Goal: Information Seeking & Learning: Learn about a topic

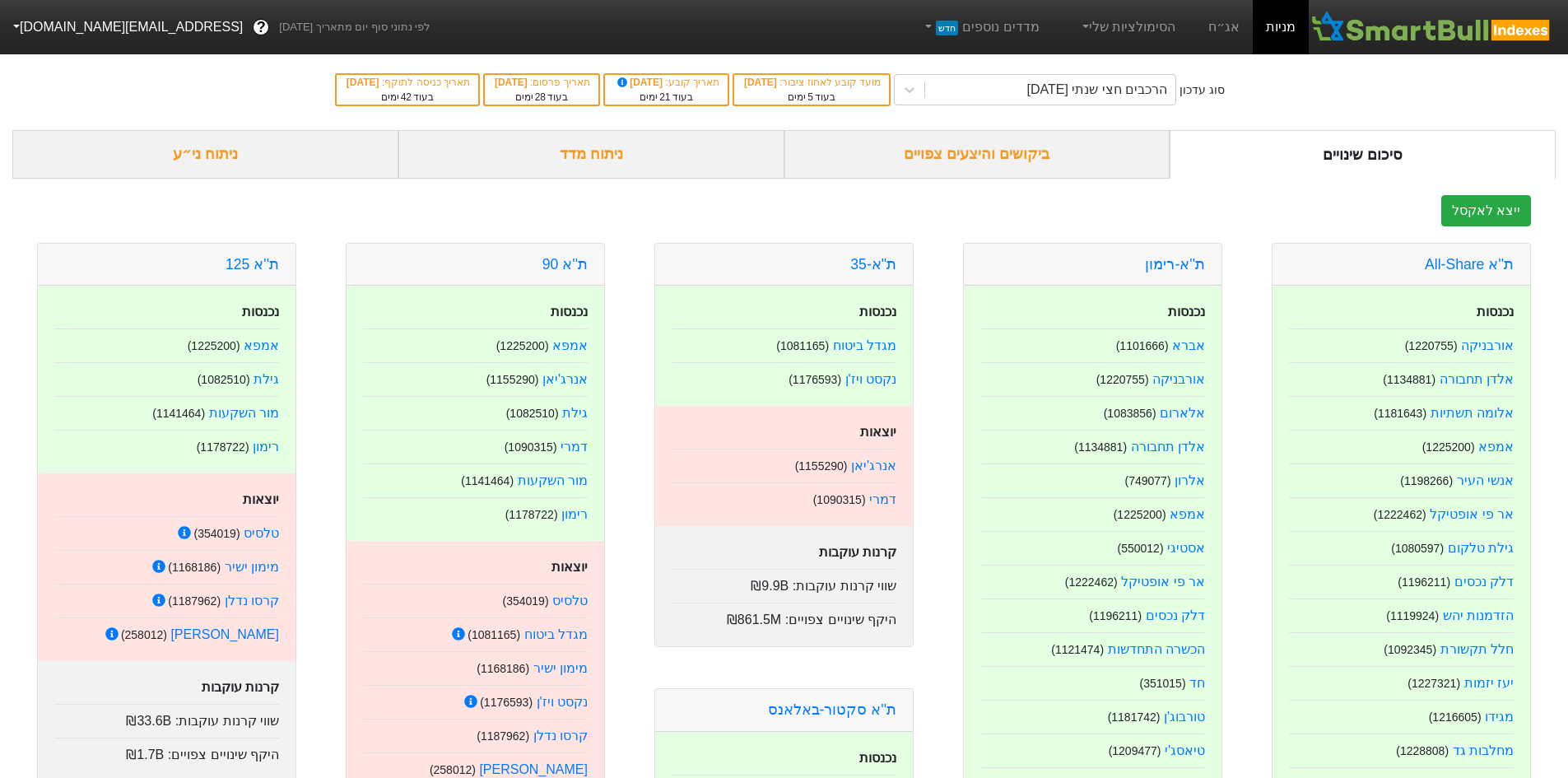
click at [1209, 29] on link "אג״ח" at bounding box center [1224, 27] width 58 height 54
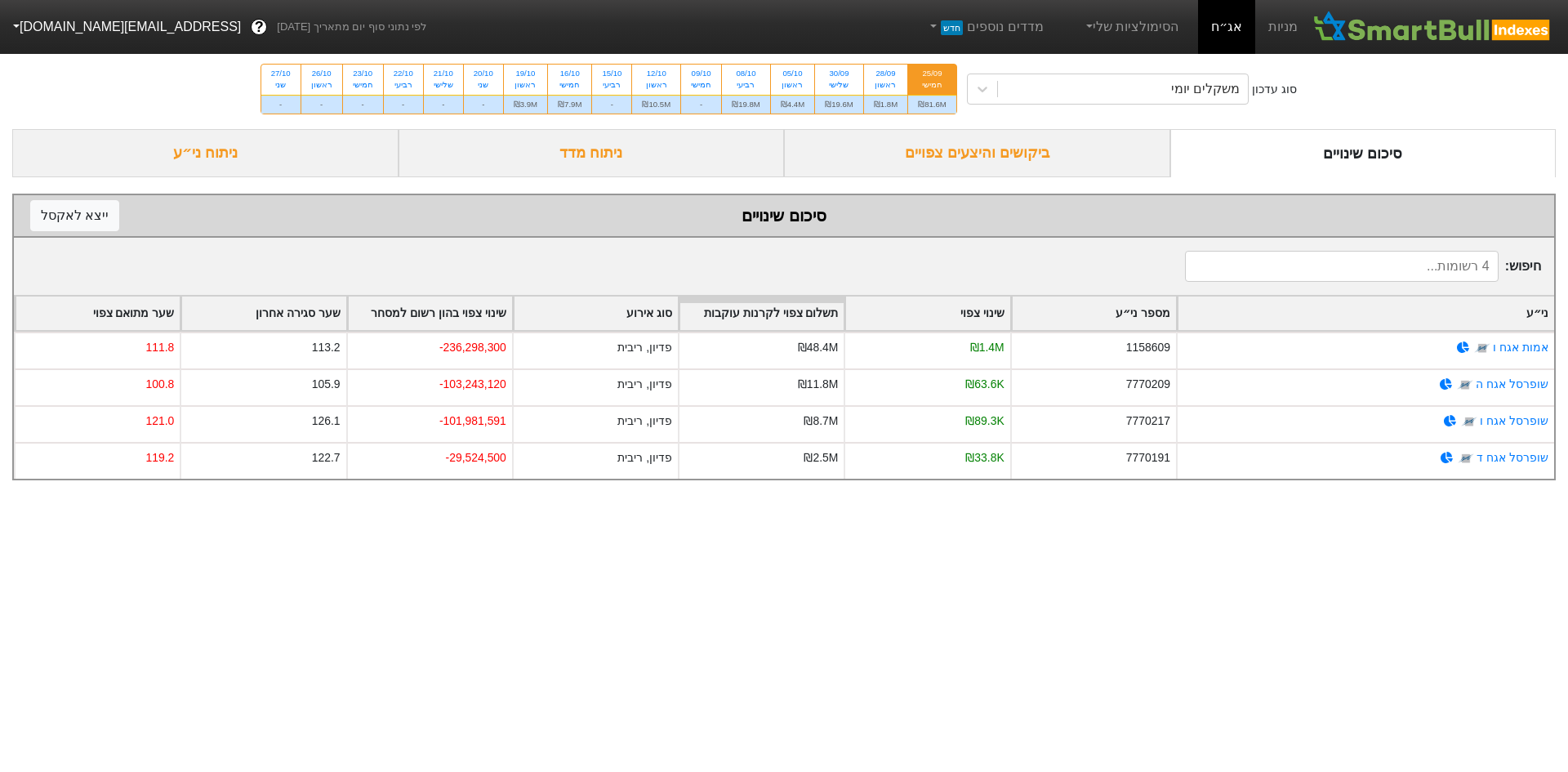
click at [710, 147] on div "ניתוח מדד" at bounding box center [592, 153] width 386 height 48
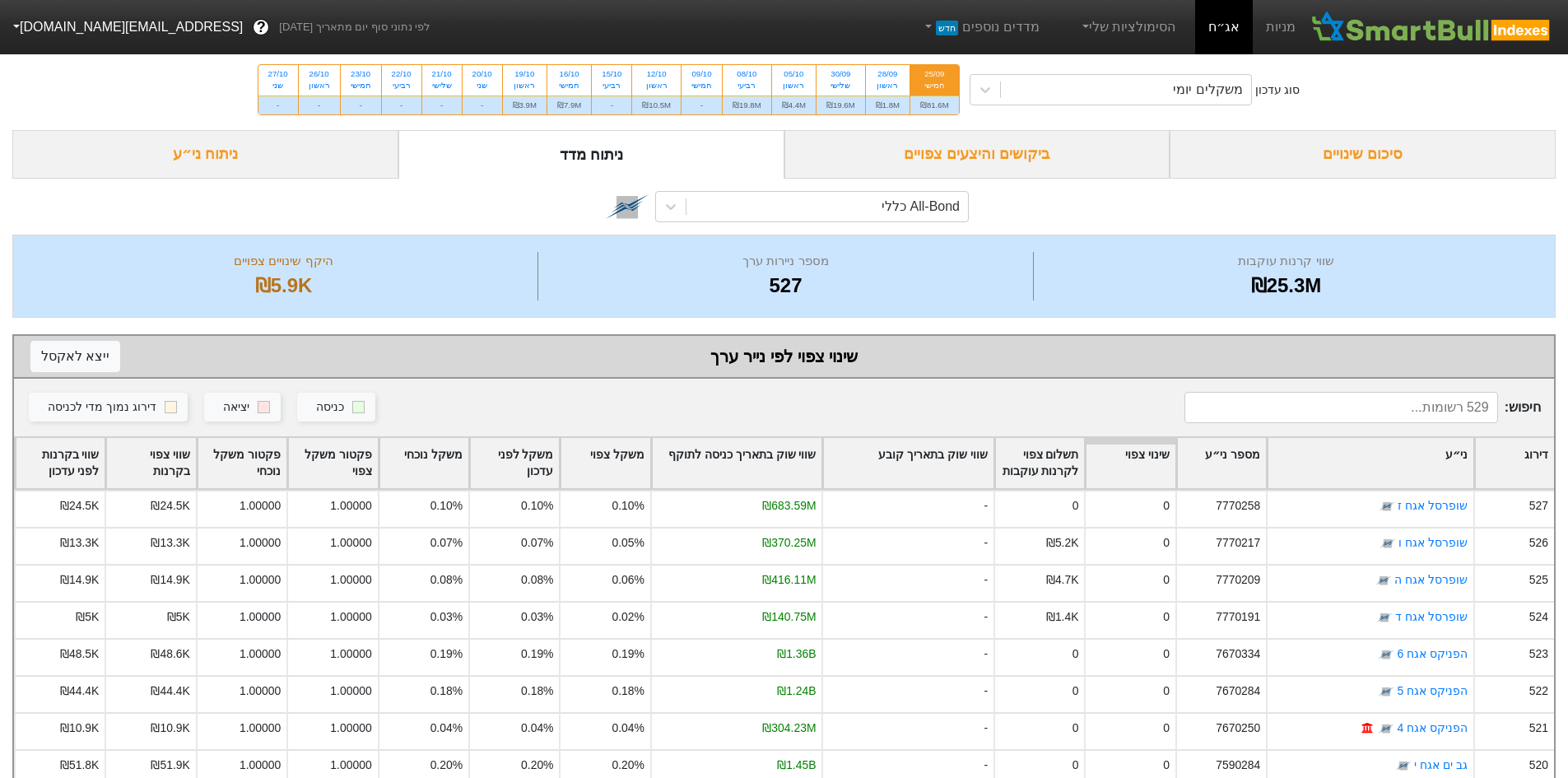
click at [327, 157] on div "ניתוח ני״ע" at bounding box center [205, 155] width 386 height 48
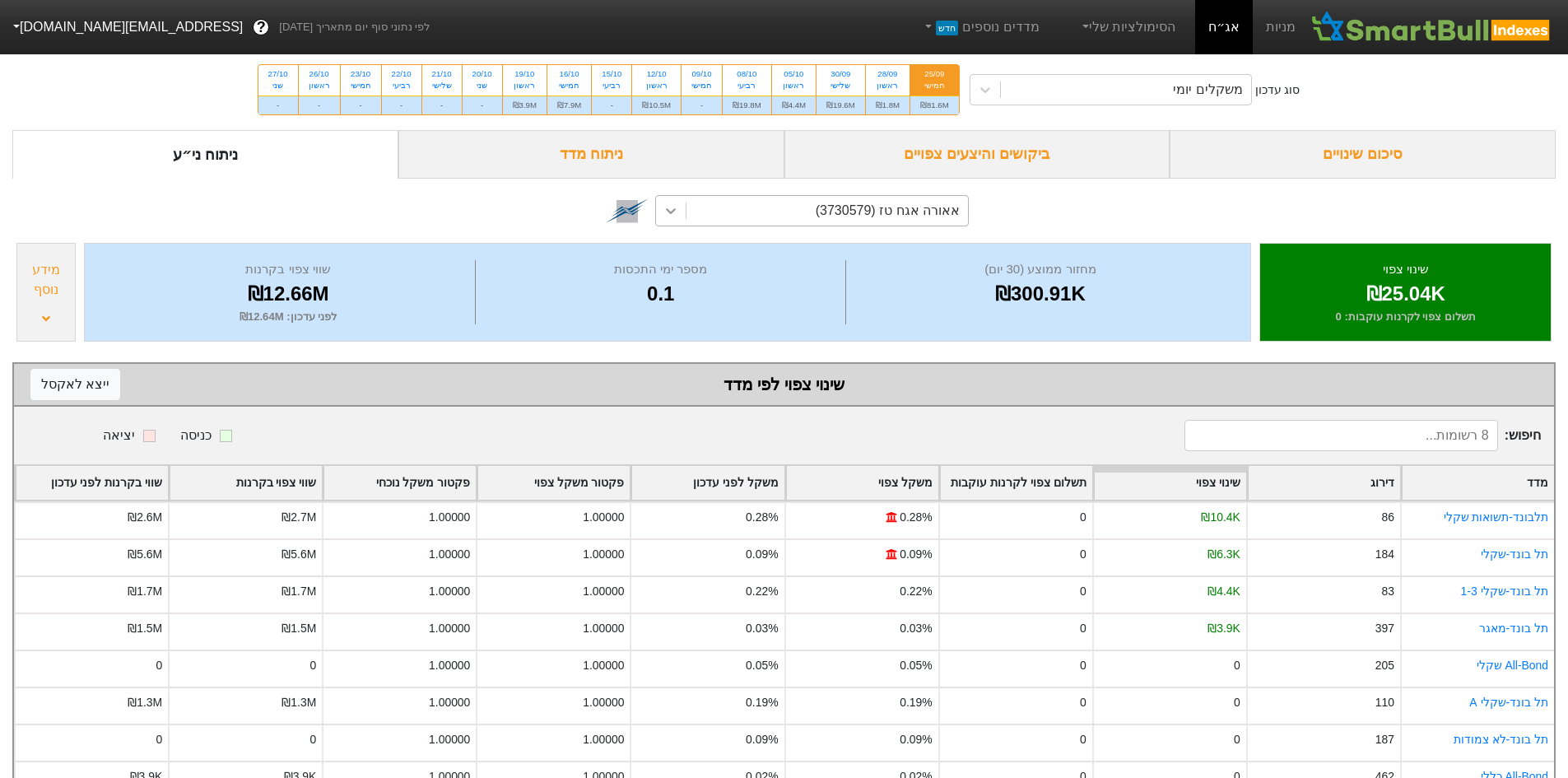
click at [674, 215] on icon at bounding box center [671, 211] width 16 height 16
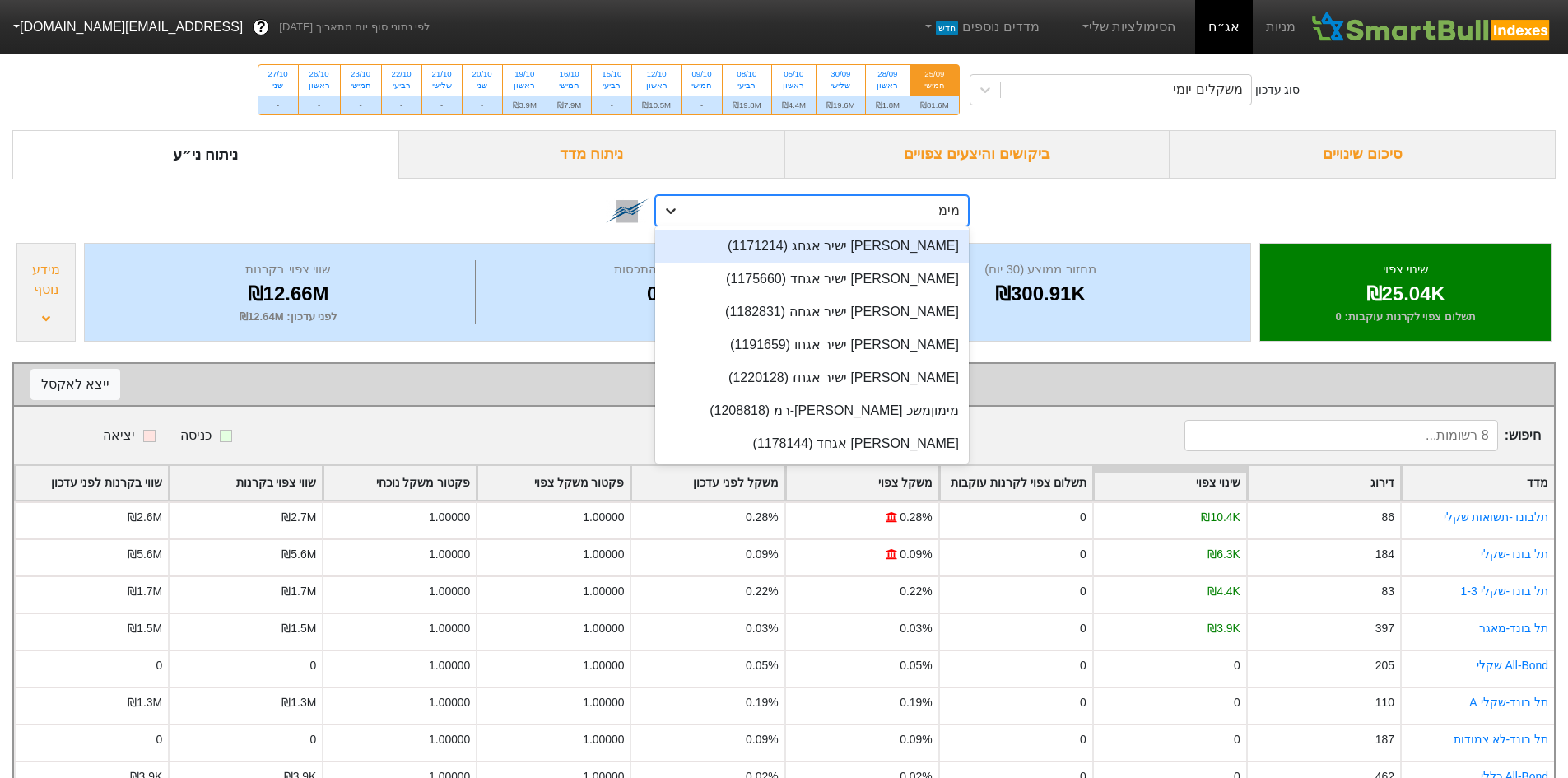
type input "[PERSON_NAME]"
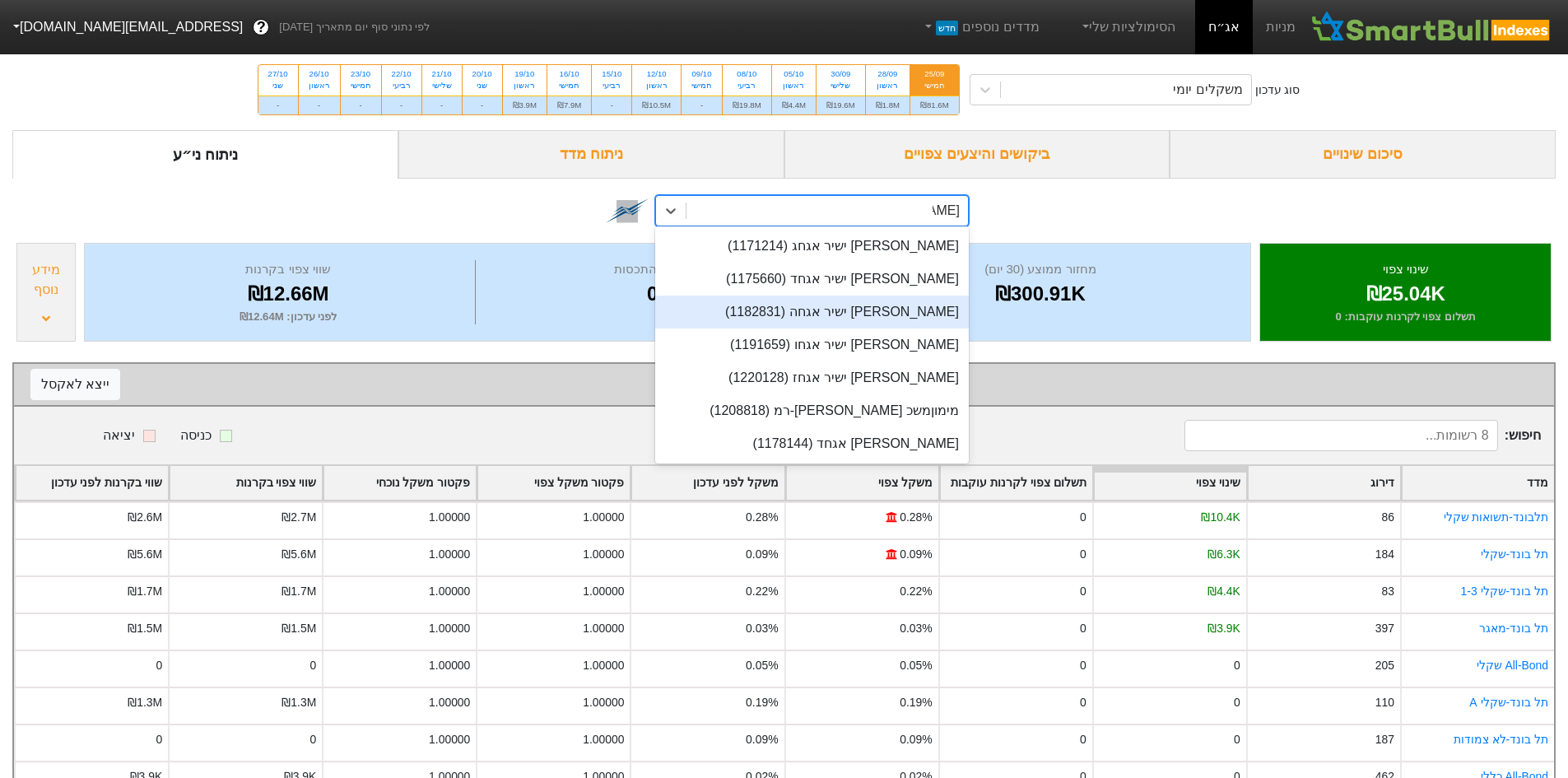
click at [892, 312] on div "[PERSON_NAME] ישיר אגחה (1182831)" at bounding box center [812, 312] width 313 height 33
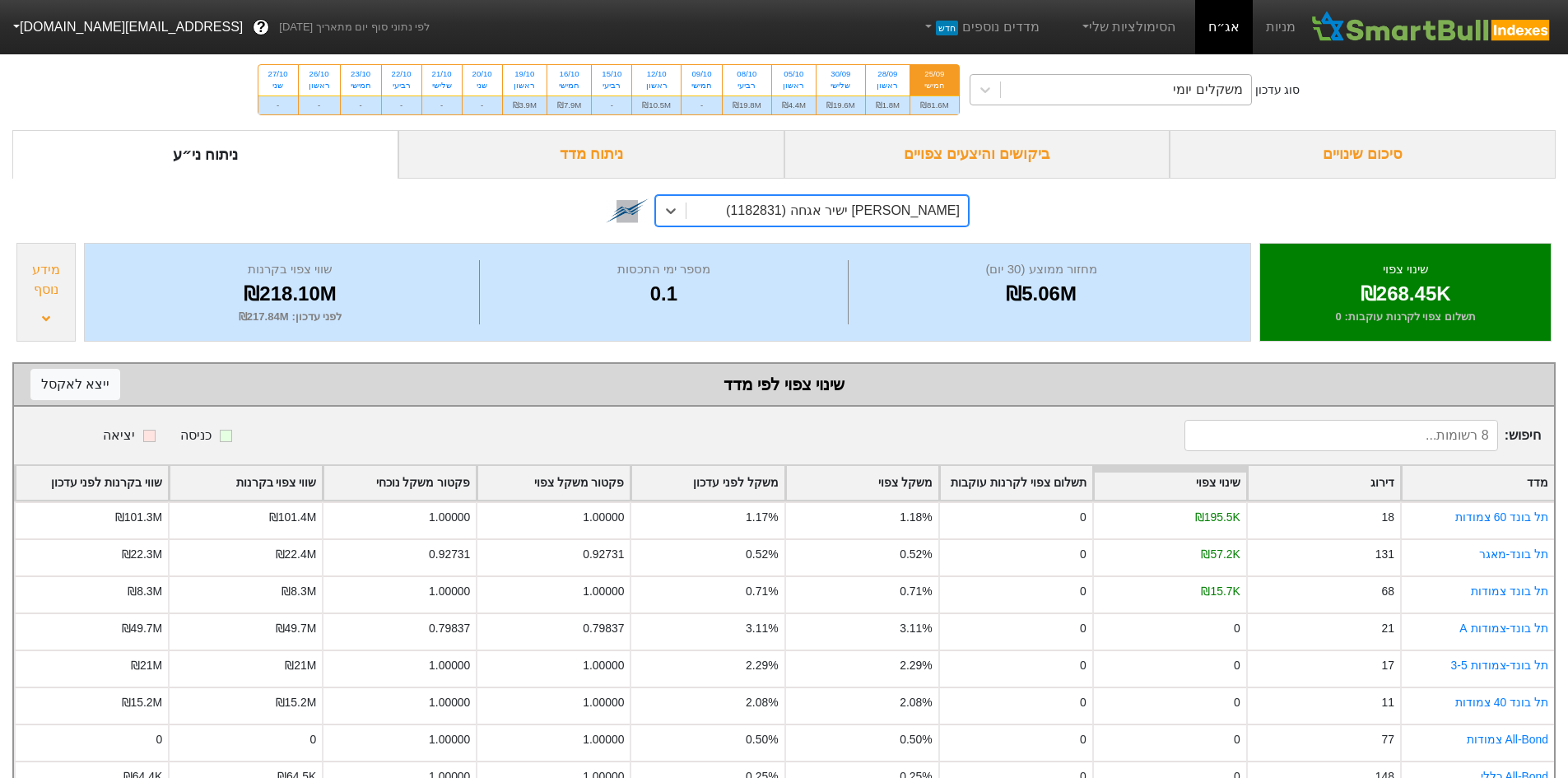
click at [1064, 94] on div "משקלים יומי" at bounding box center [1126, 89] width 250 height 29
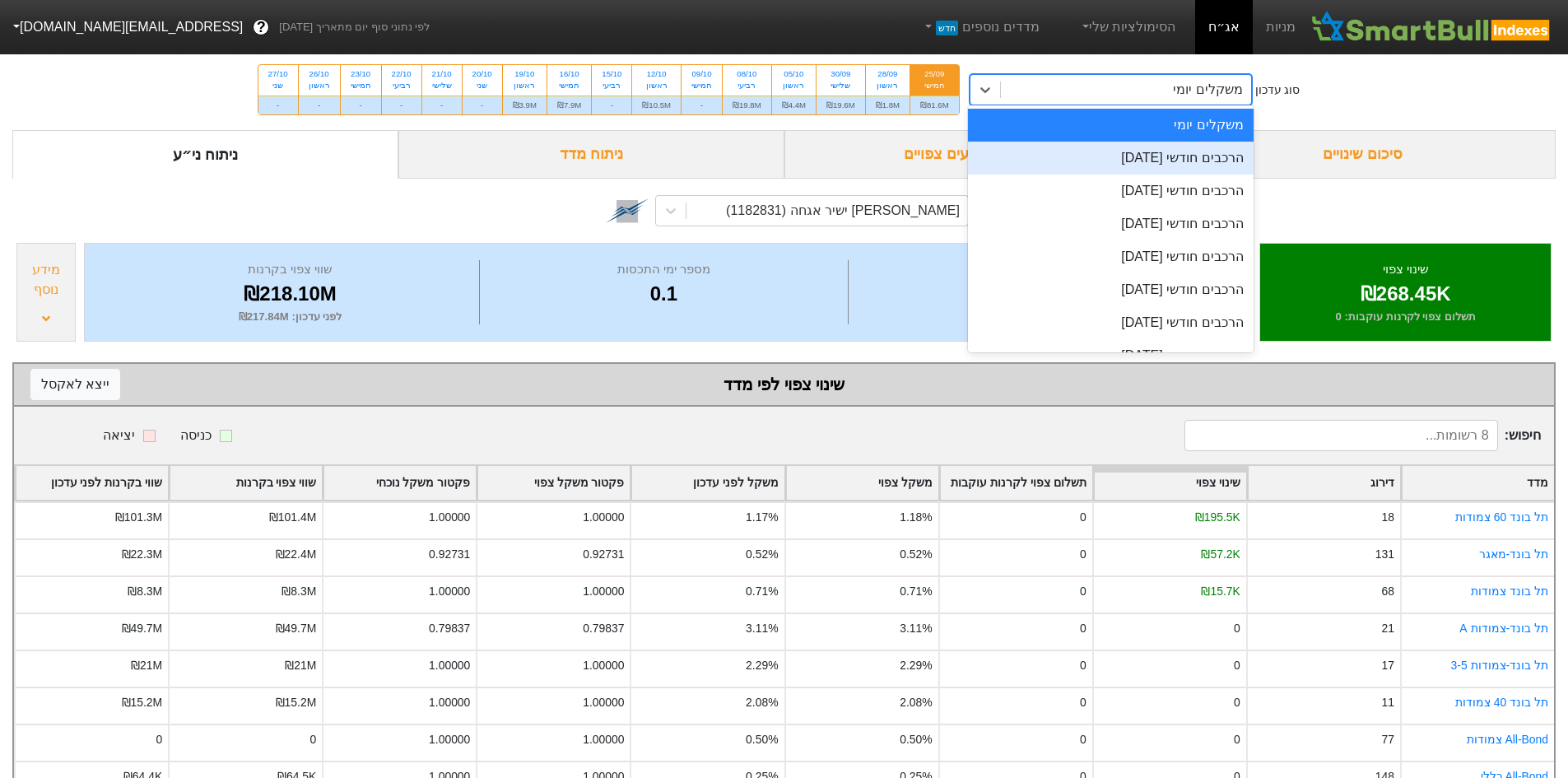
click at [1074, 153] on div "הרכבים חודשי [DATE]" at bounding box center [1111, 158] width 286 height 33
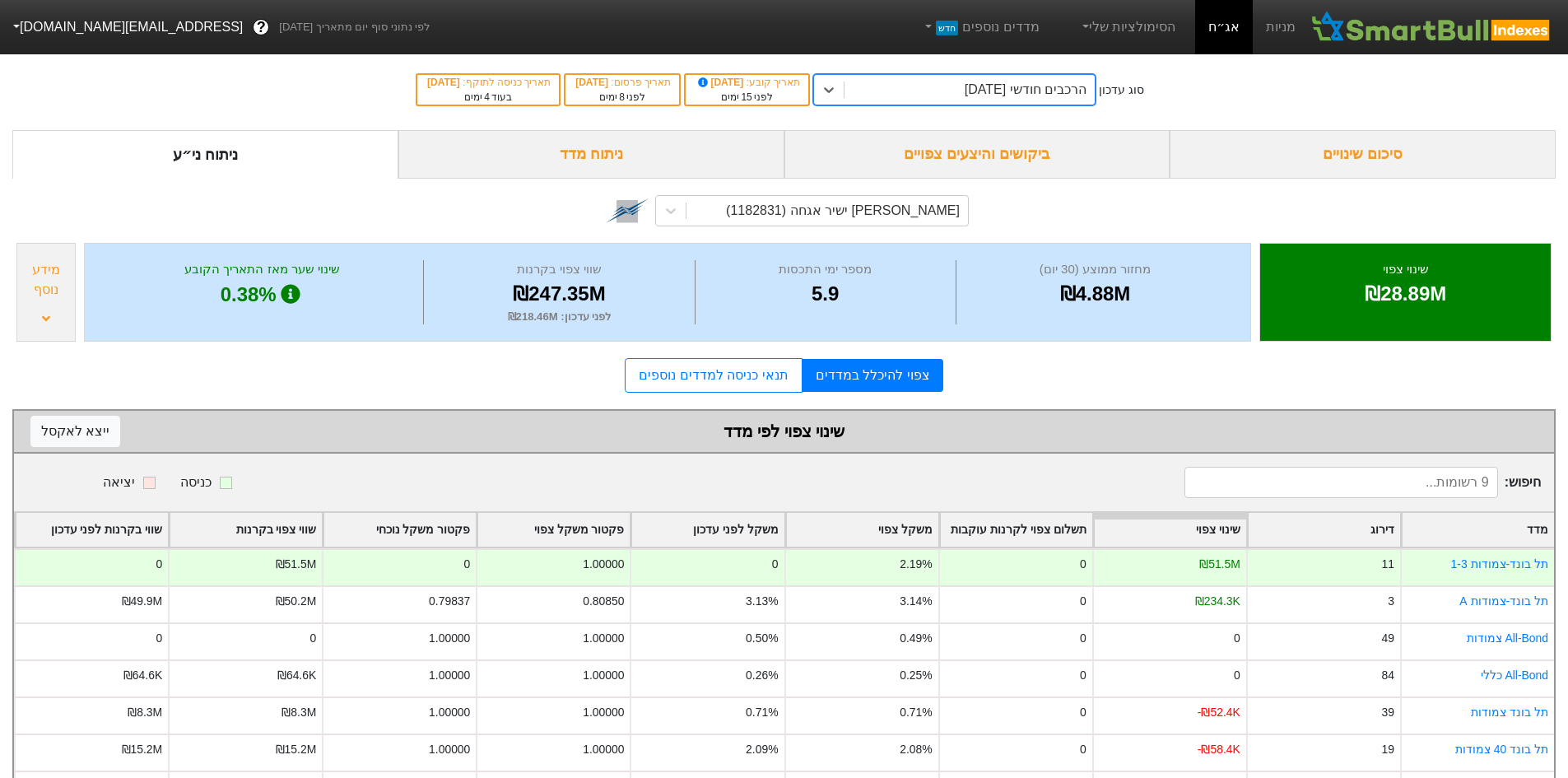
click at [884, 80] on div "הרכבים חודשי [DATE]" at bounding box center [970, 89] width 250 height 29
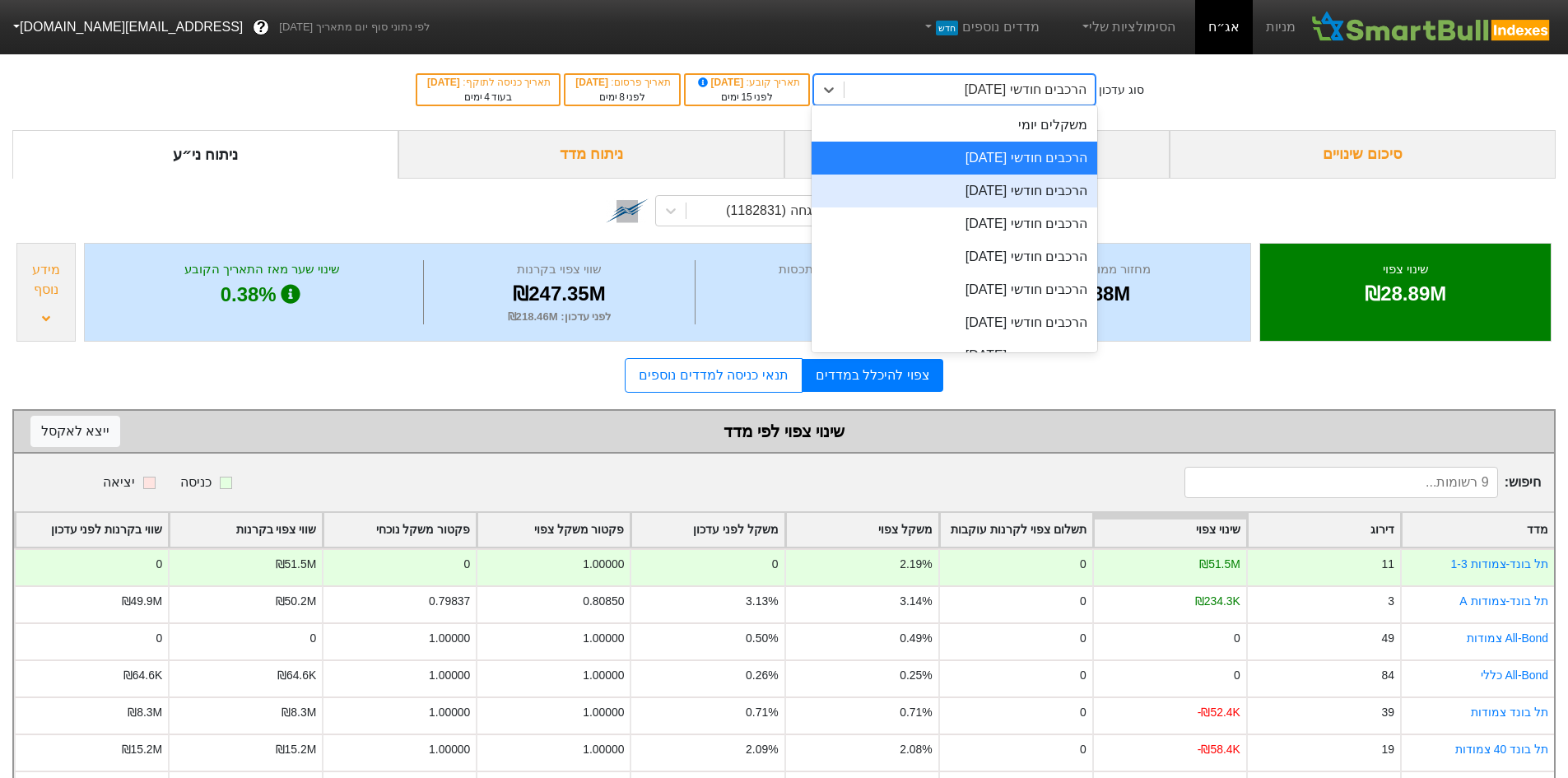
click at [947, 188] on div "הרכבים חודשי [DATE]" at bounding box center [955, 190] width 286 height 33
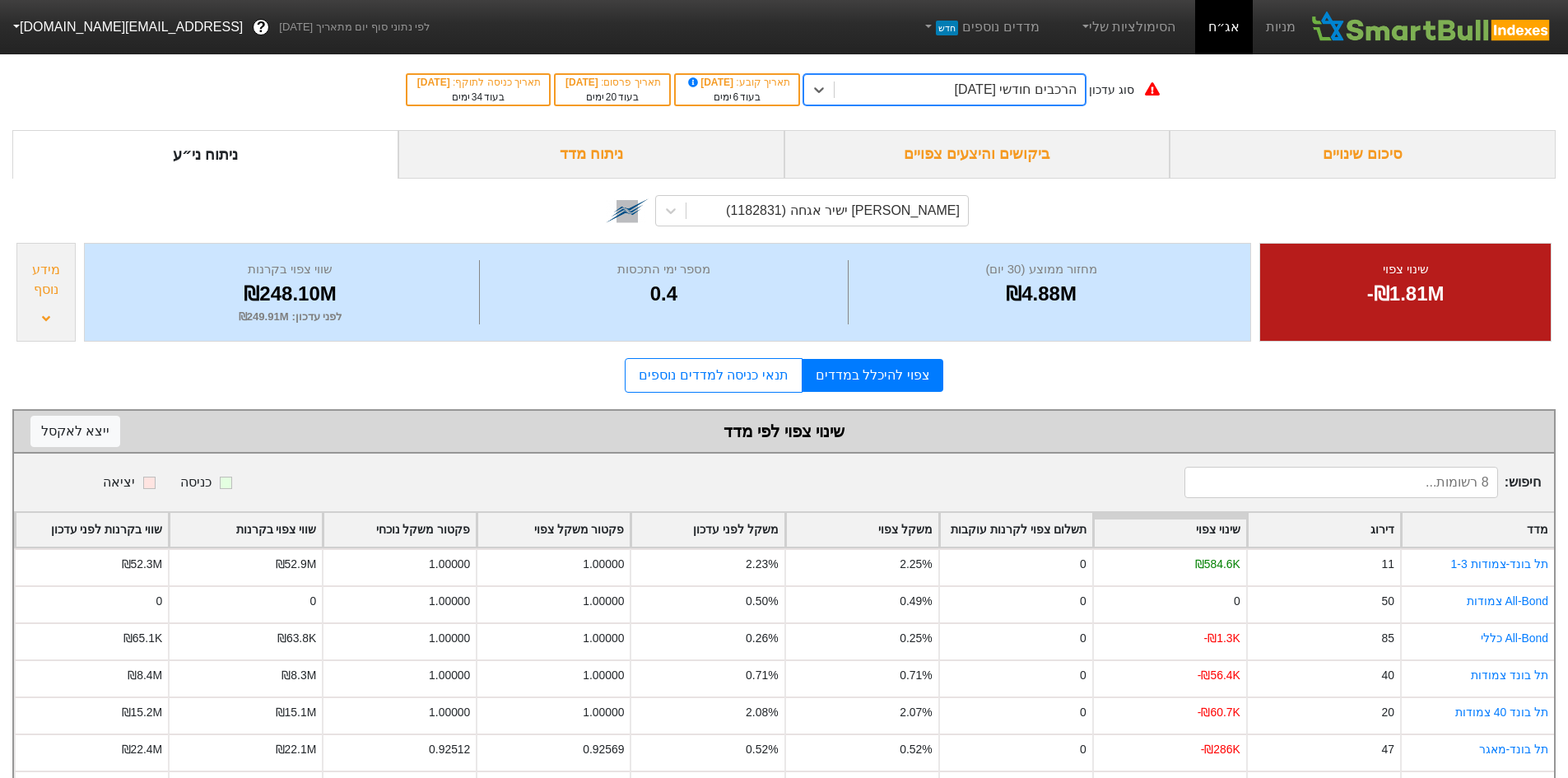
click at [955, 83] on div "הרכבים חודשי [DATE]" at bounding box center [1015, 89] width 121 height 20
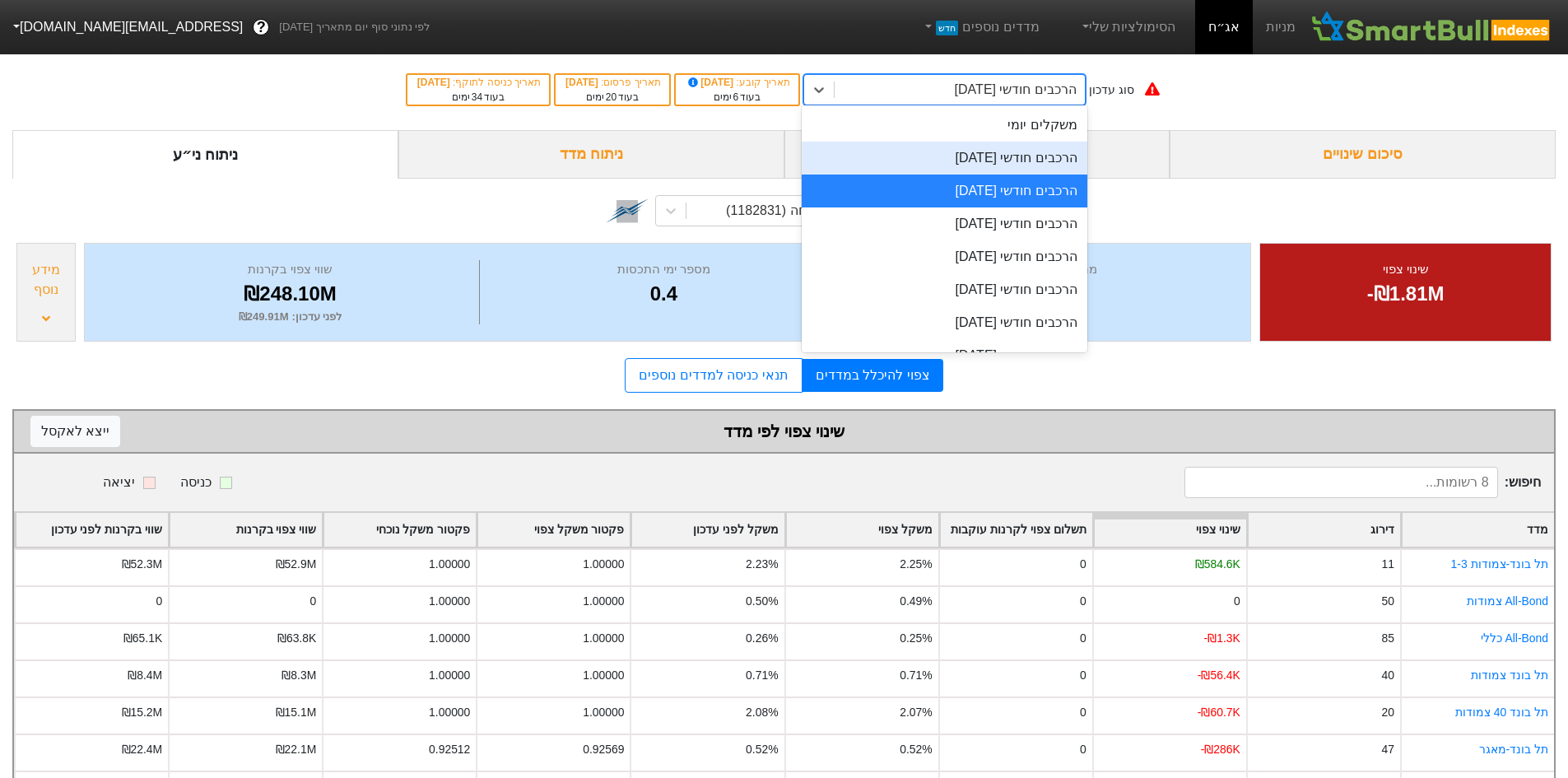
click at [1006, 169] on div "הרכבים חודשי [DATE]" at bounding box center [945, 158] width 286 height 33
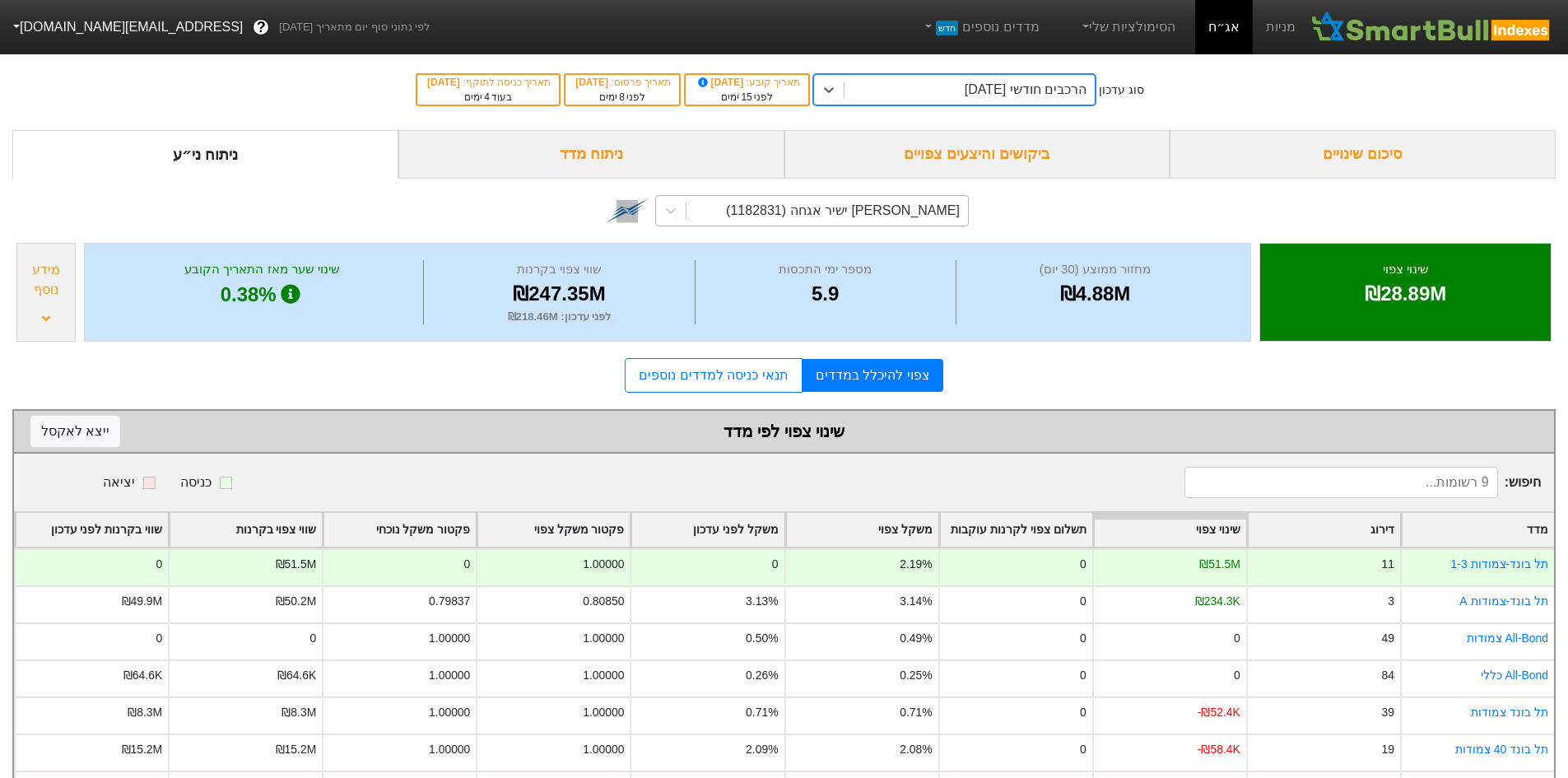
click at [687, 205] on div "[PERSON_NAME] ישיר אגחה (1182831)" at bounding box center [827, 210] width 281 height 29
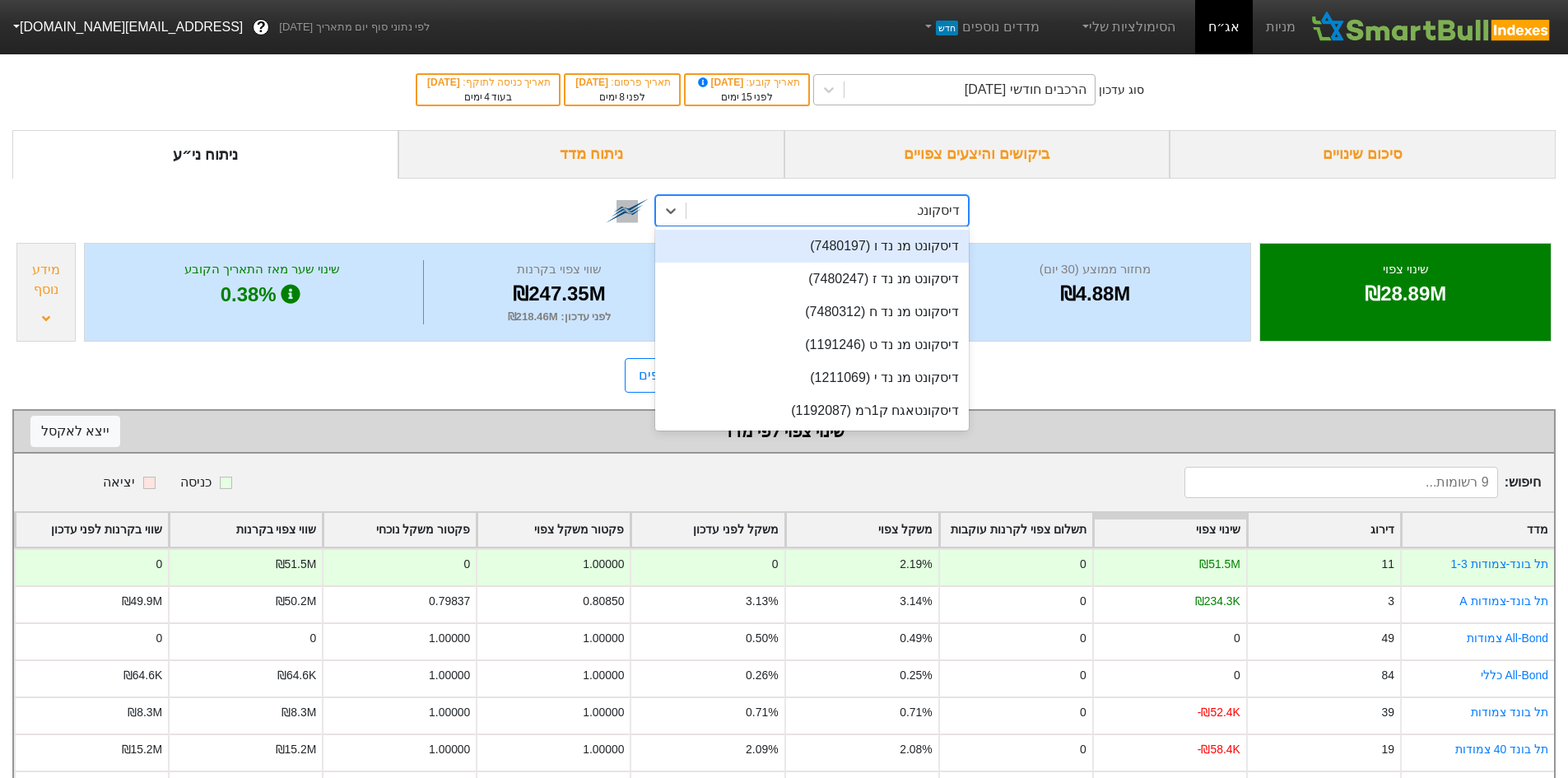
type input "דיסקונט"
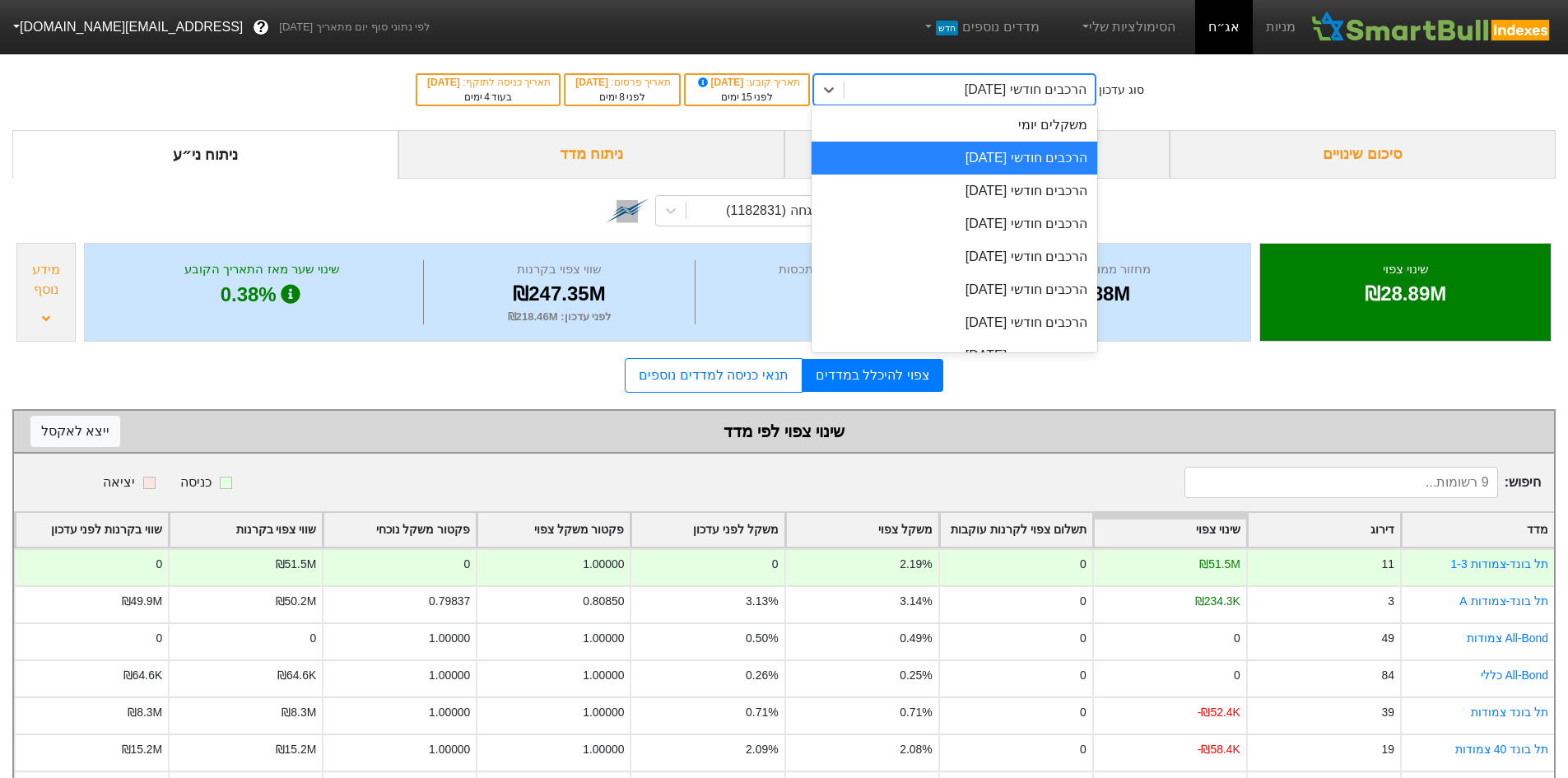
click at [1015, 97] on div "הרכבים חודשי [DATE]" at bounding box center [1025, 89] width 121 height 20
click at [1045, 192] on div "הרכבים חודשי [DATE]" at bounding box center [955, 190] width 286 height 33
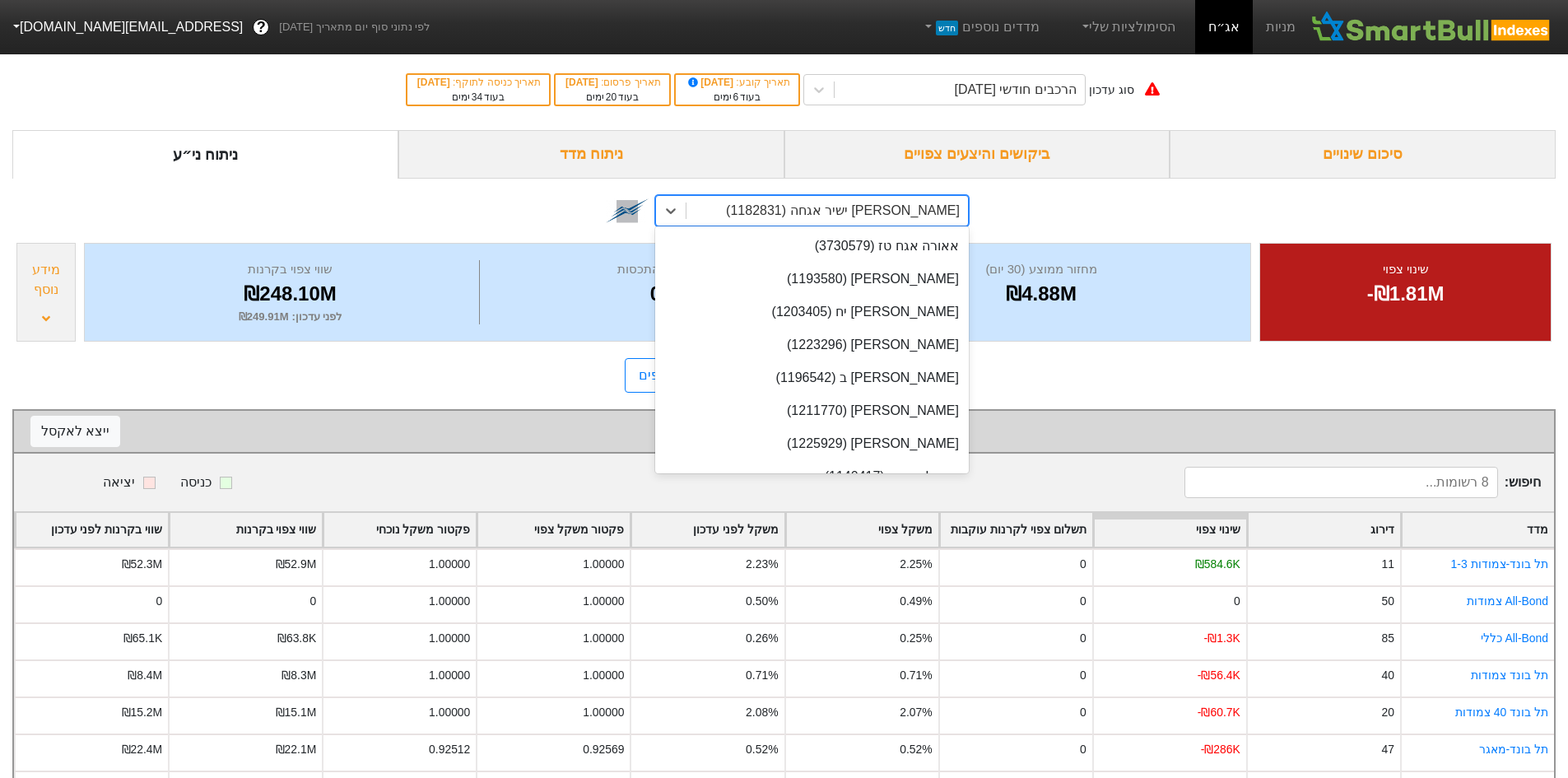
click at [655, 213] on div "[PERSON_NAME] ישיר אגחה (1182831)" at bounding box center [812, 210] width 313 height 31
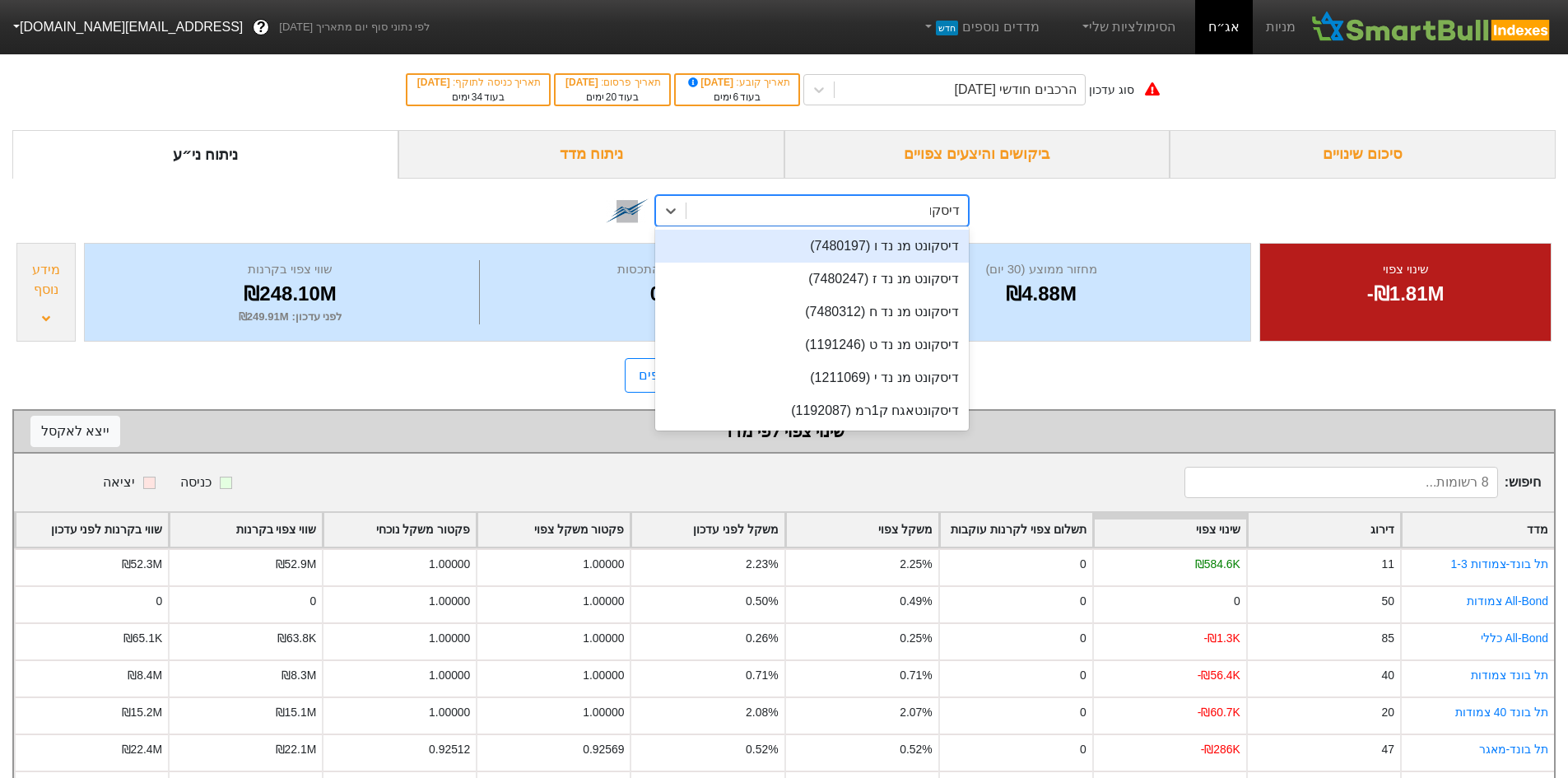
type input "דיסק"
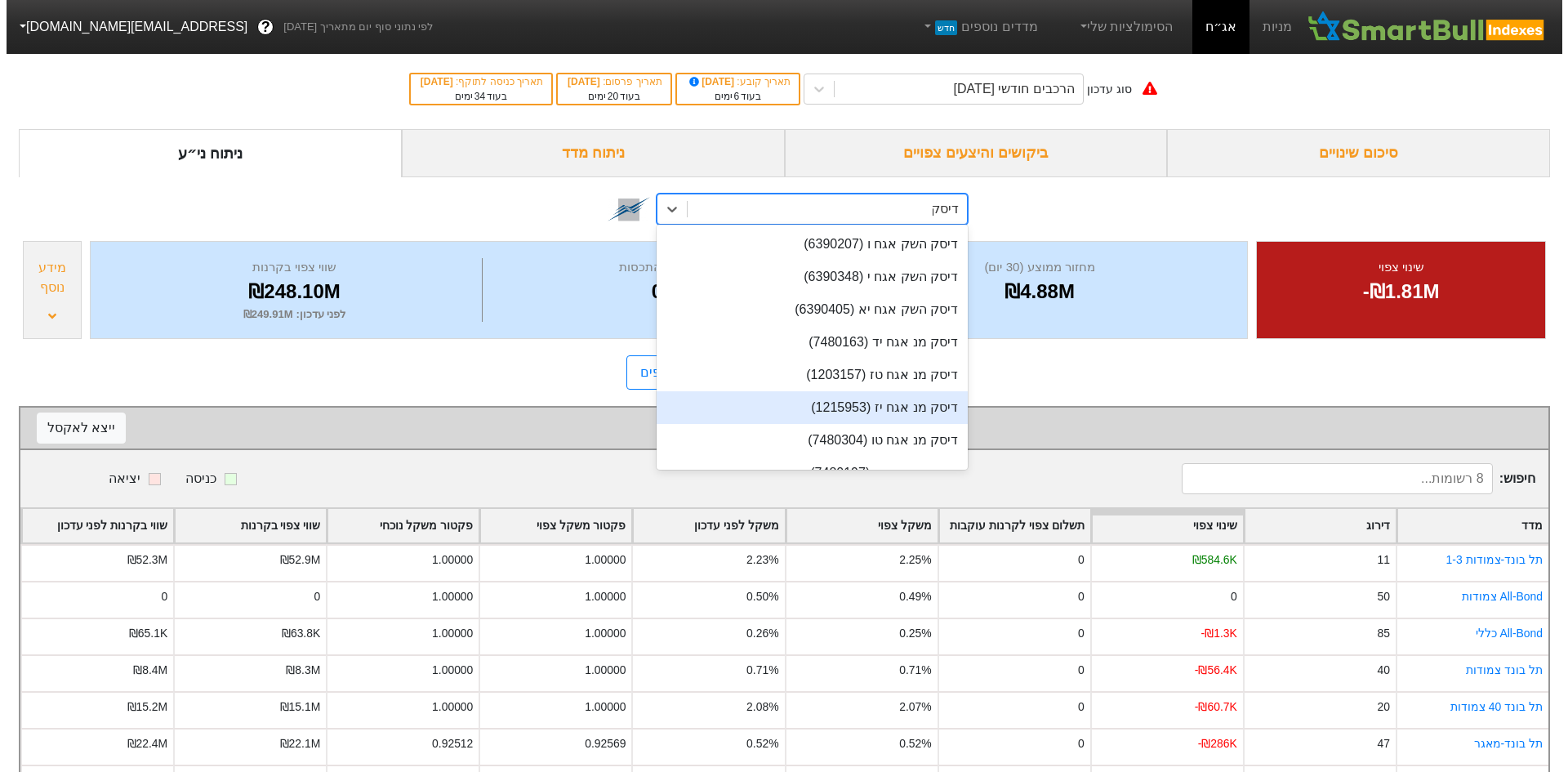
scroll to position [218, 0]
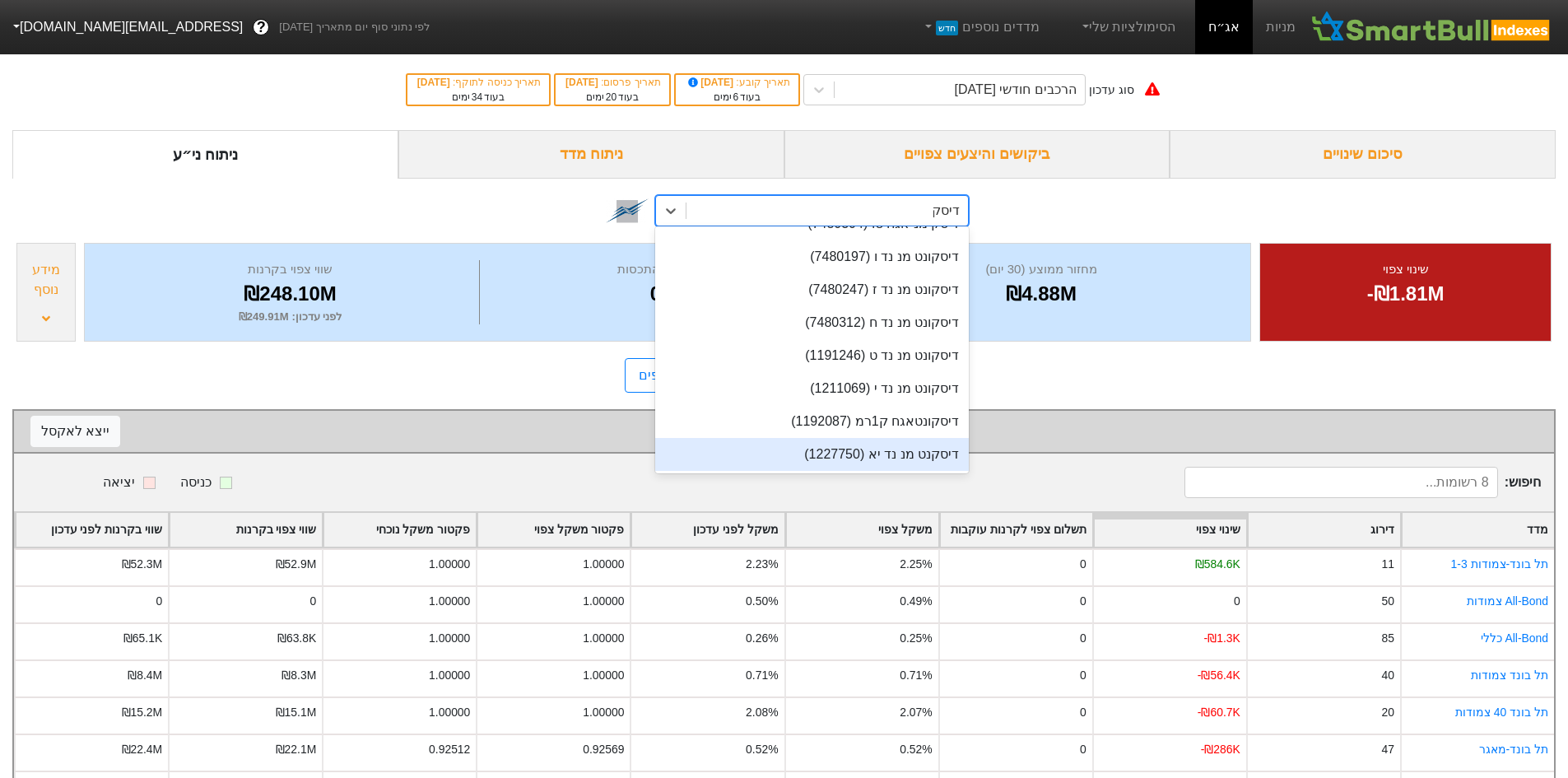
click at [892, 461] on div "דיסקנט מנ נד יא (1227750)" at bounding box center [812, 454] width 313 height 33
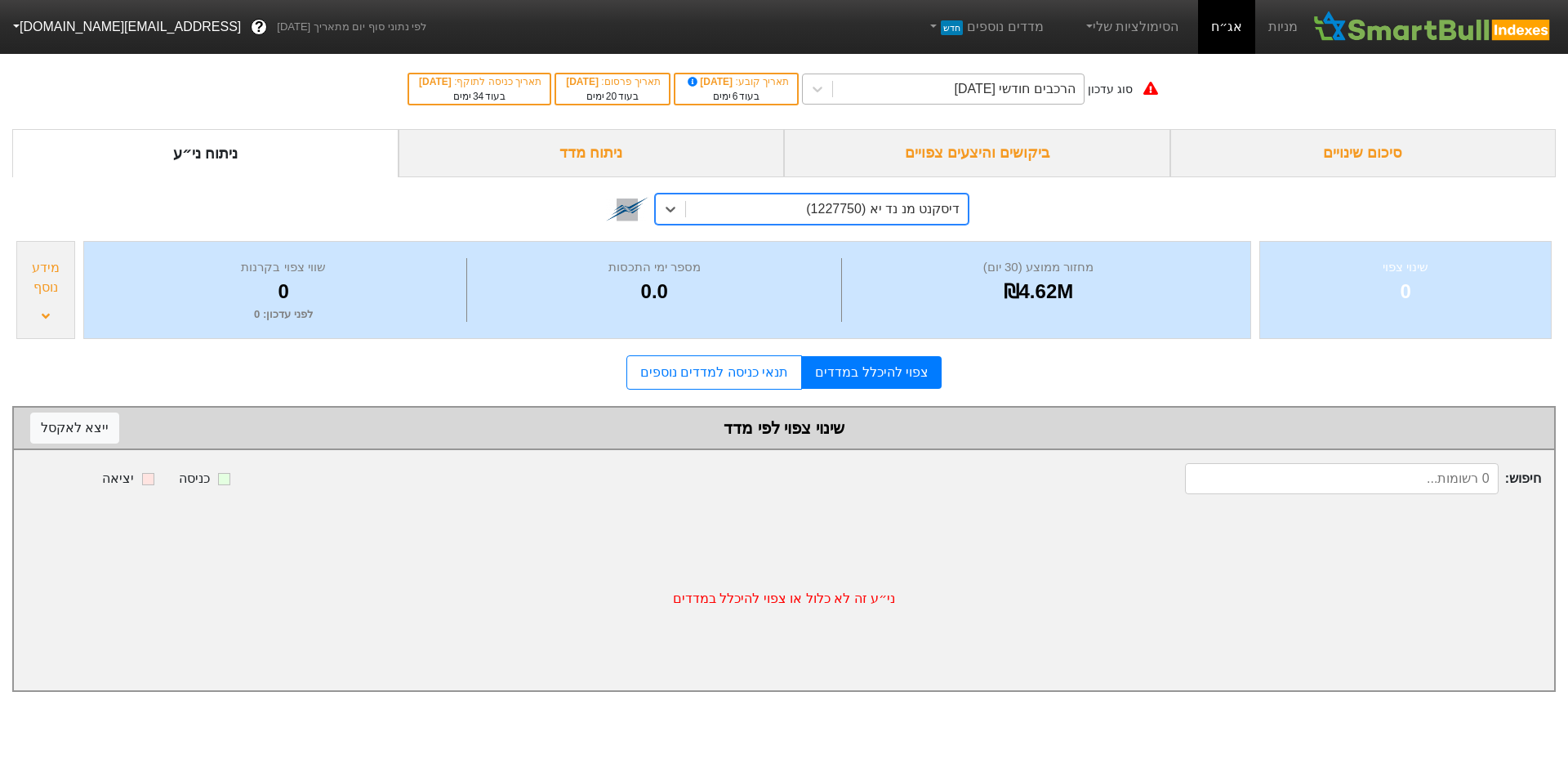
click at [993, 82] on div "הרכבים חודשי [DATE]" at bounding box center [1014, 89] width 120 height 19
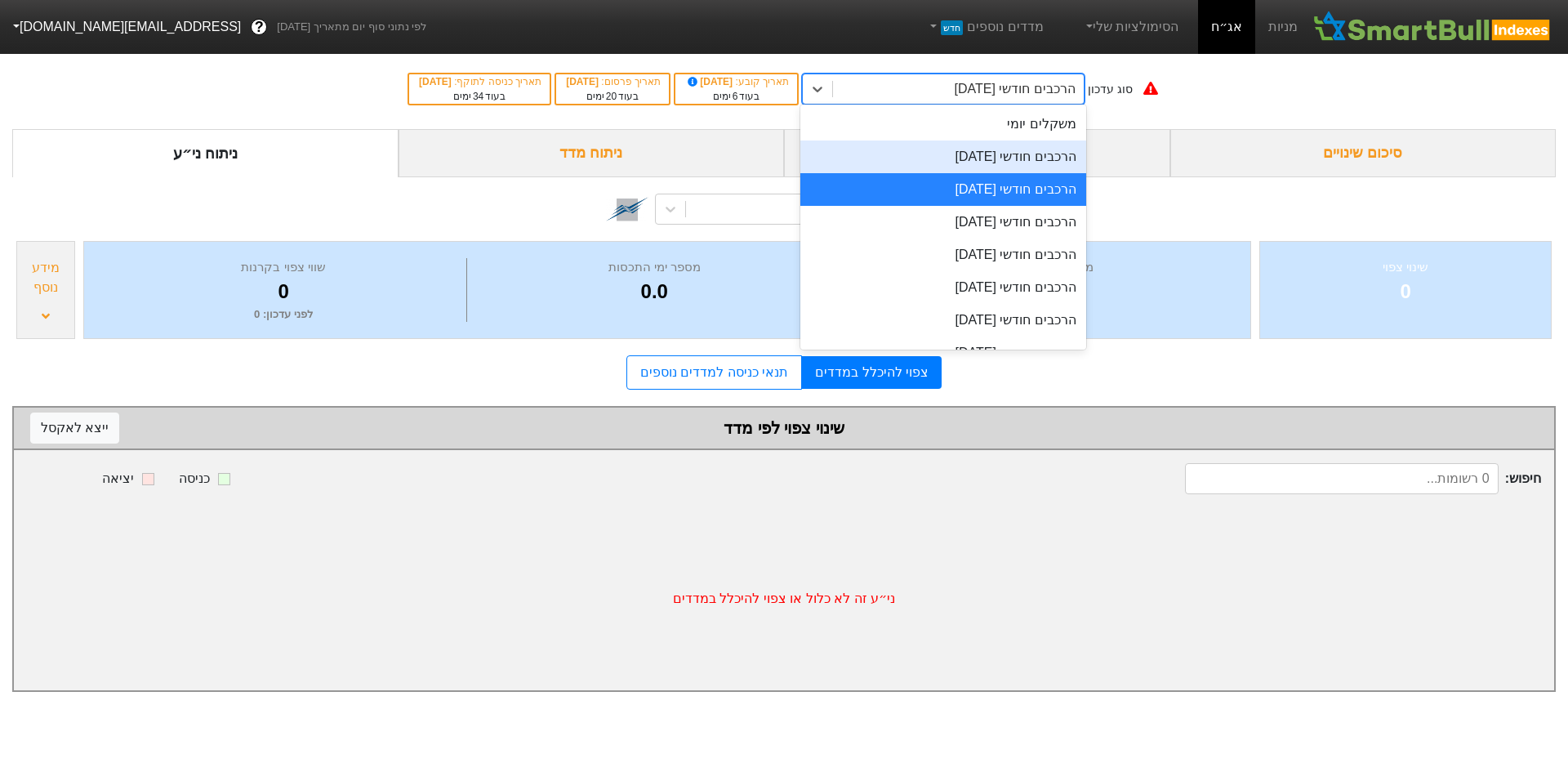
click at [1012, 157] on div "הרכבים חודשי [DATE]" at bounding box center [943, 157] width 286 height 33
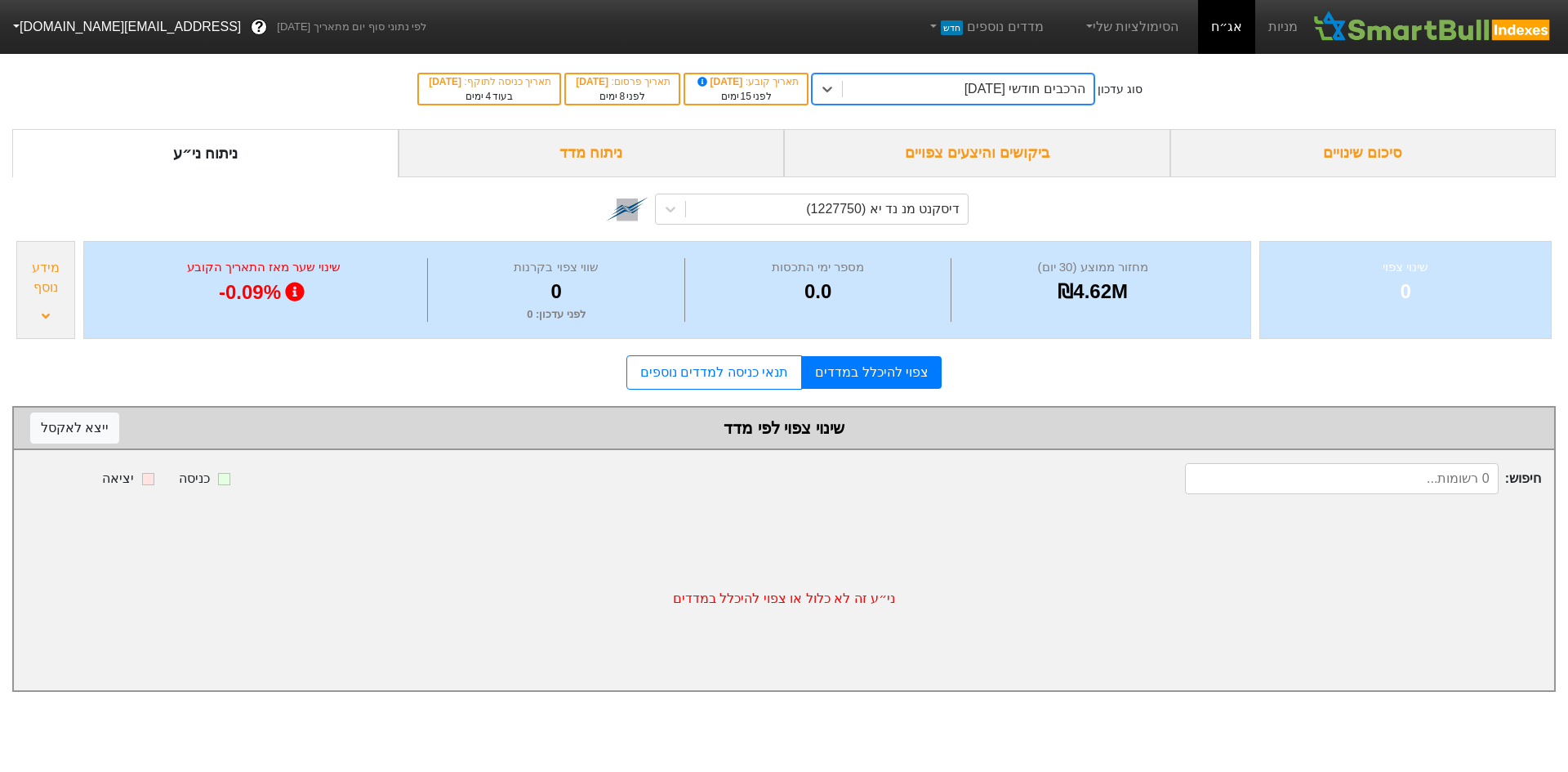
click at [1320, 475] on input at bounding box center [1342, 479] width 314 height 31
click at [881, 209] on div "דיסקנט מנ נד יא (1227750)" at bounding box center [882, 209] width 153 height 19
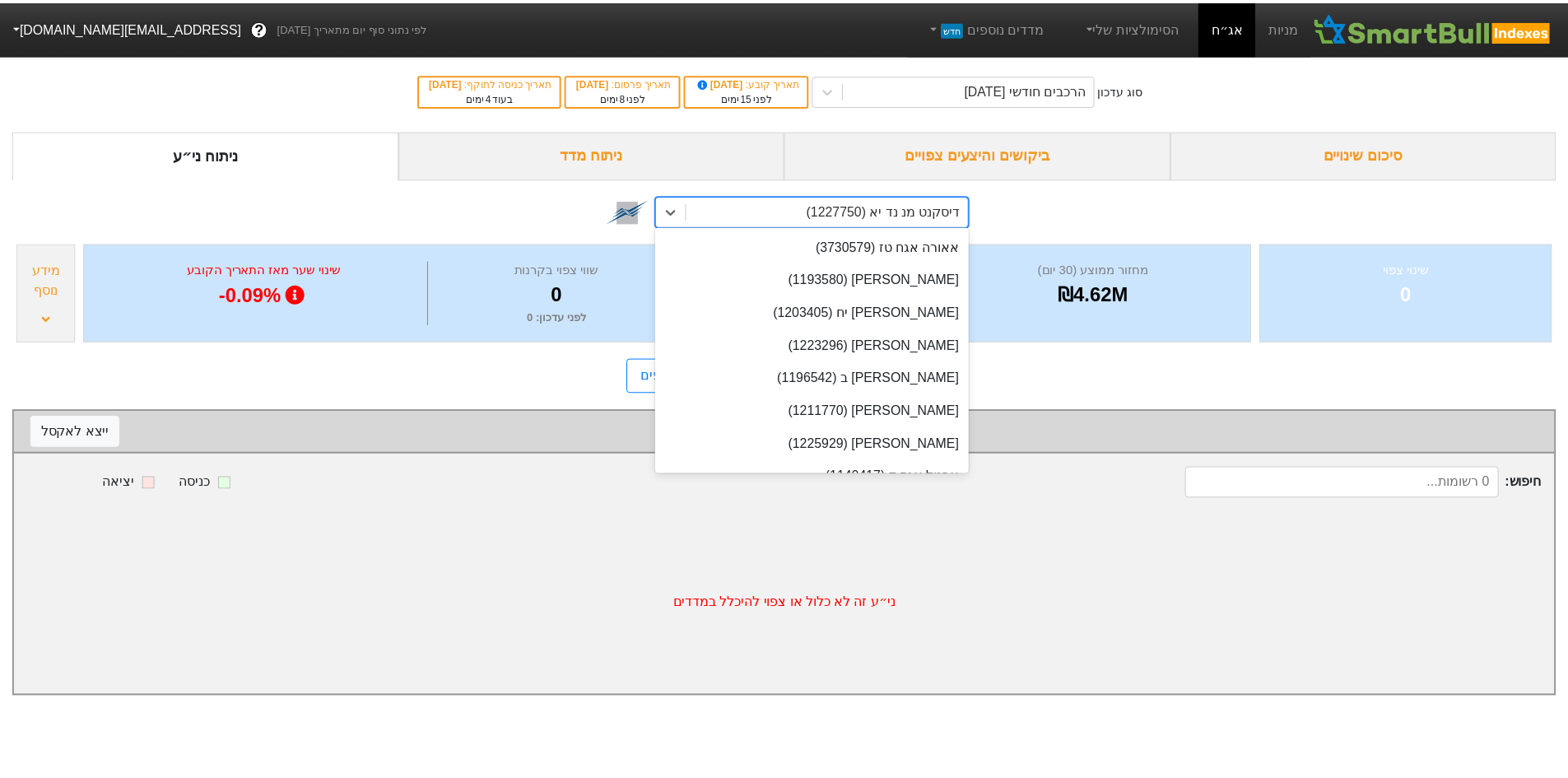
scroll to position [9845, 0]
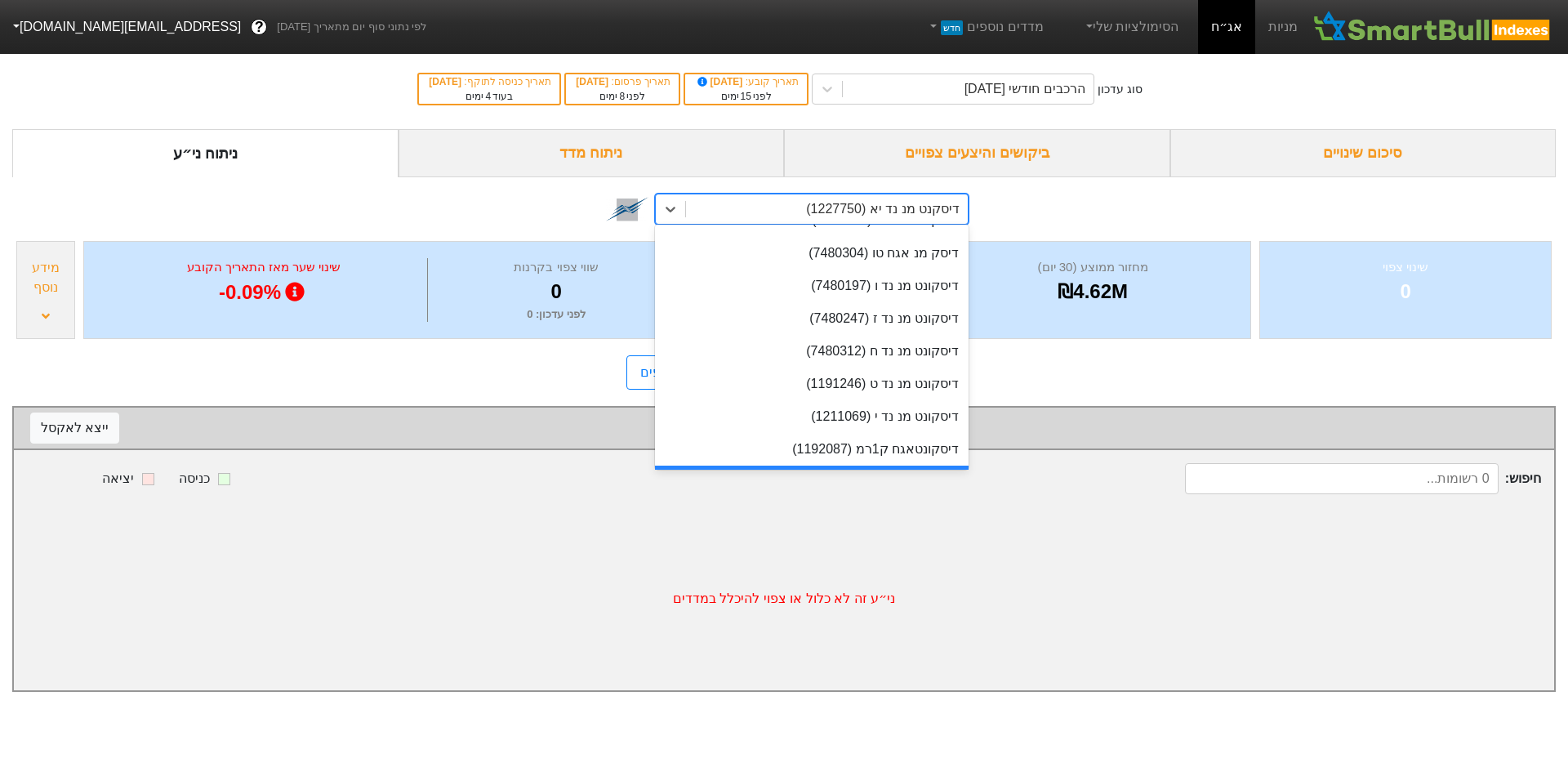
click at [881, 209] on div "דיסקנט מנ נד יא (1227750)" at bounding box center [882, 209] width 153 height 19
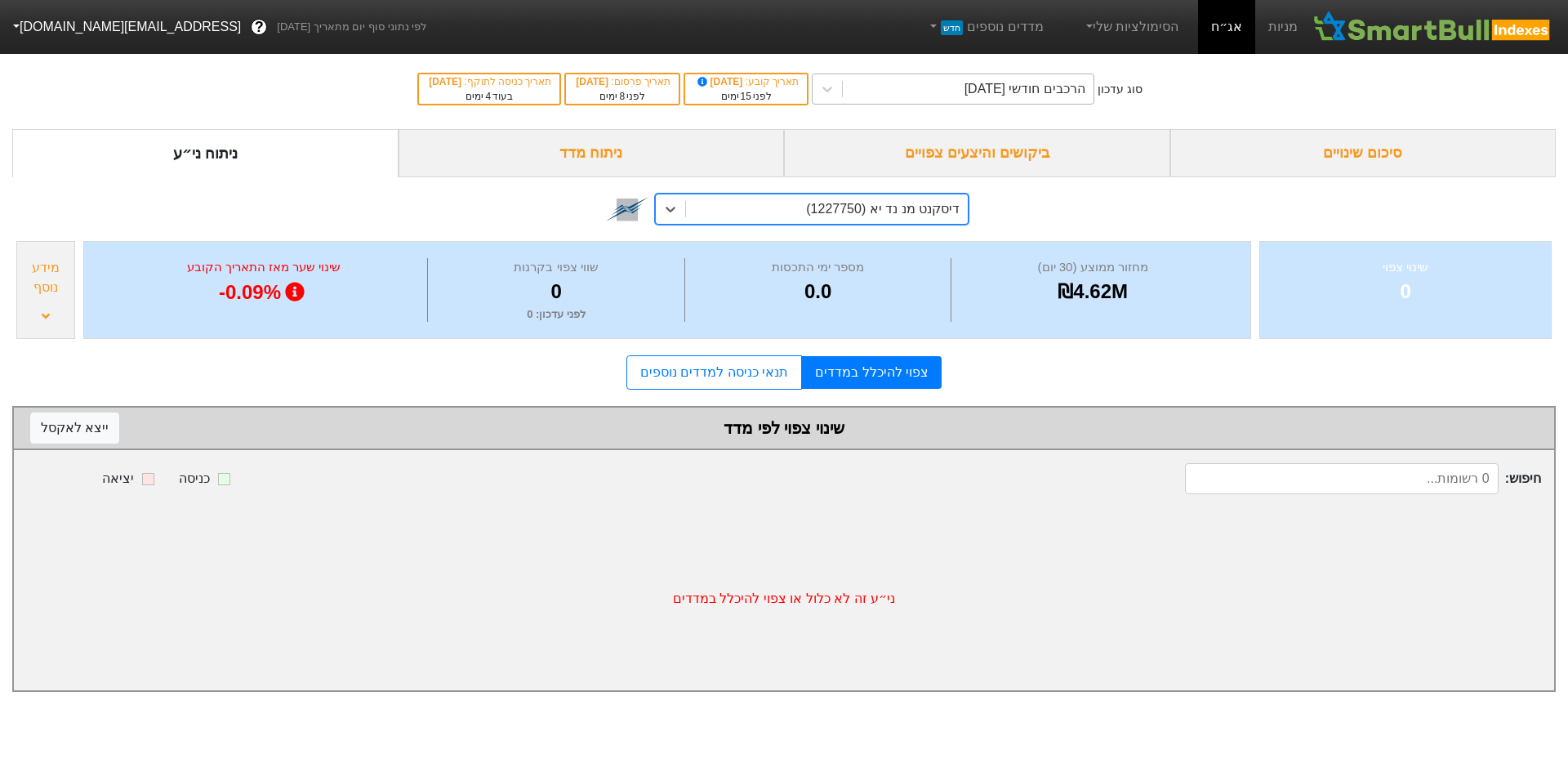
click at [923, 89] on div "הרכבים חודשי [DATE]" at bounding box center [967, 89] width 251 height 29
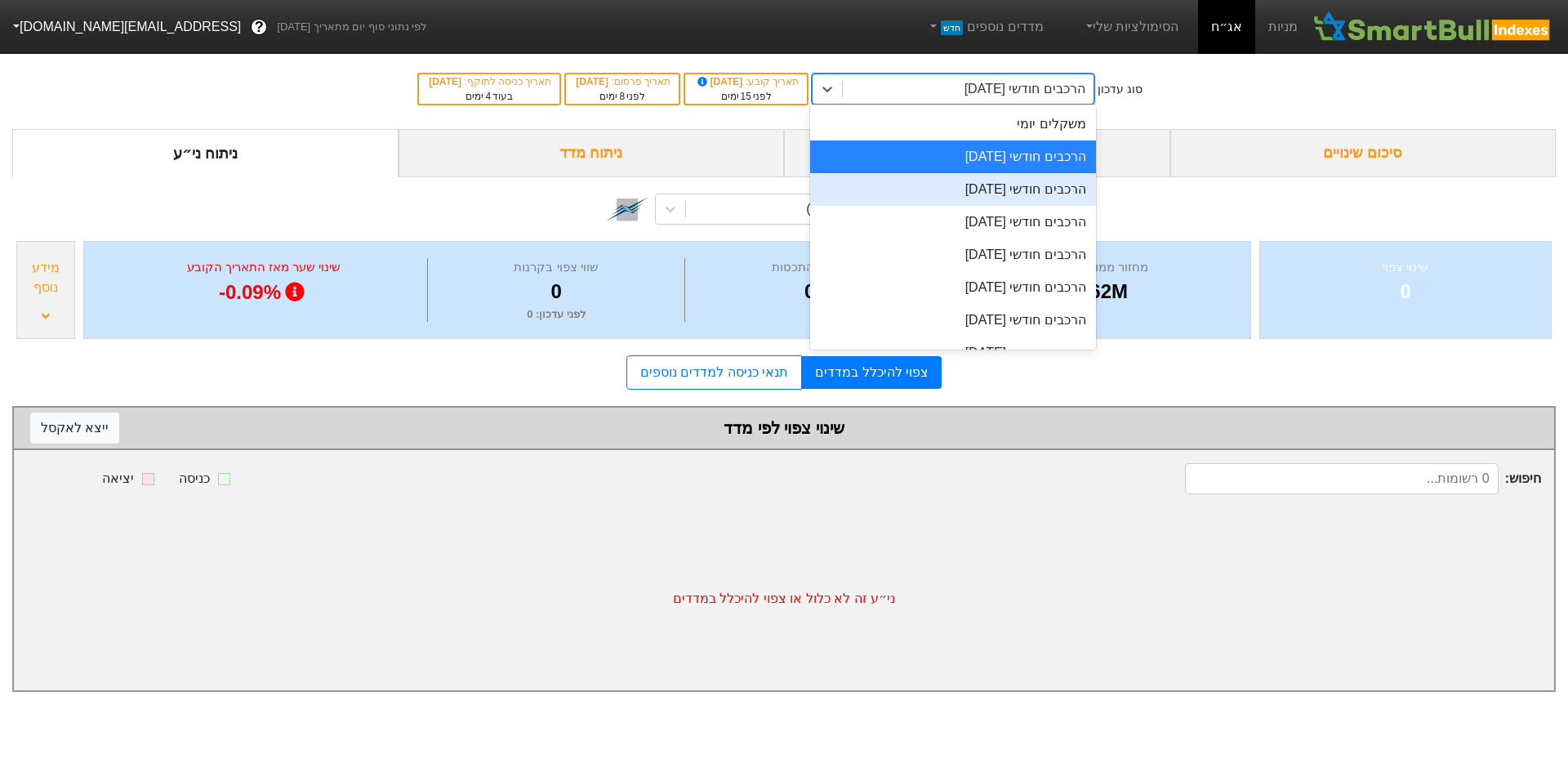
click at [960, 193] on div "הרכבים חודשי [DATE]" at bounding box center [952, 189] width 286 height 33
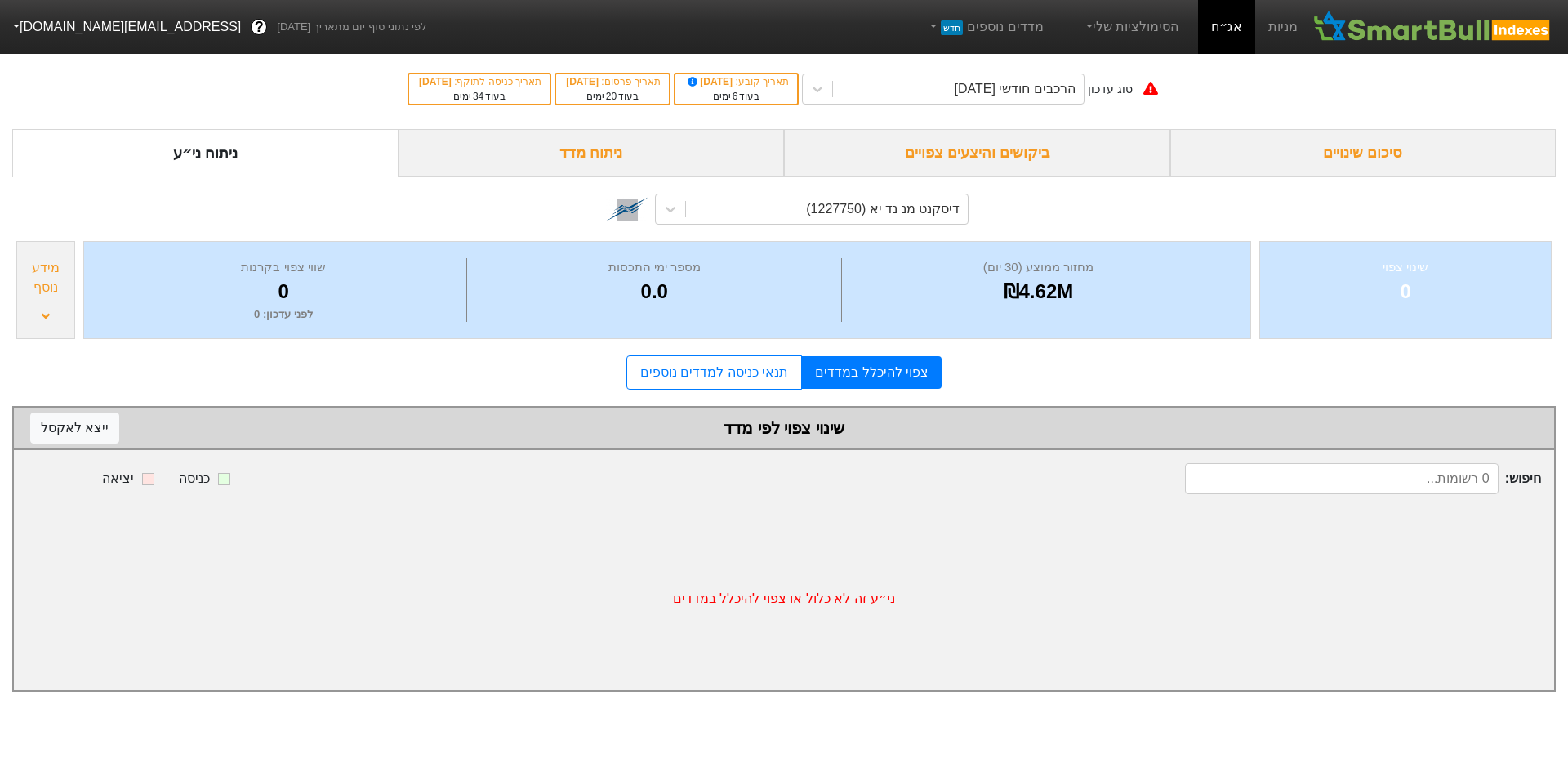
click at [58, 298] on div "מידע נוסף" at bounding box center [45, 290] width 58 height 98
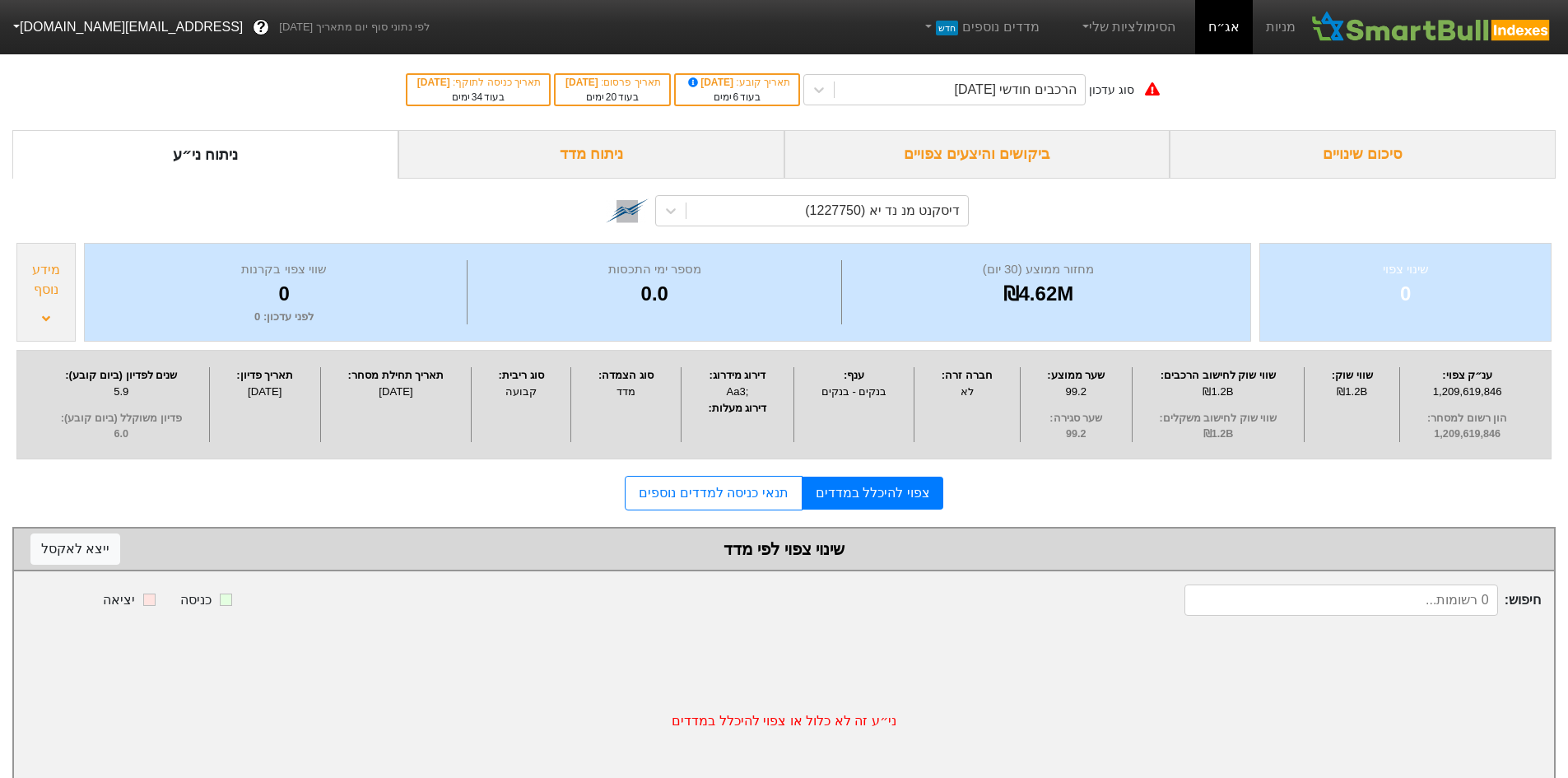
click at [397, 394] on div "[DATE]" at bounding box center [396, 392] width 142 height 16
click at [911, 93] on div "הרכבים חודשי [DATE]" at bounding box center [960, 89] width 250 height 29
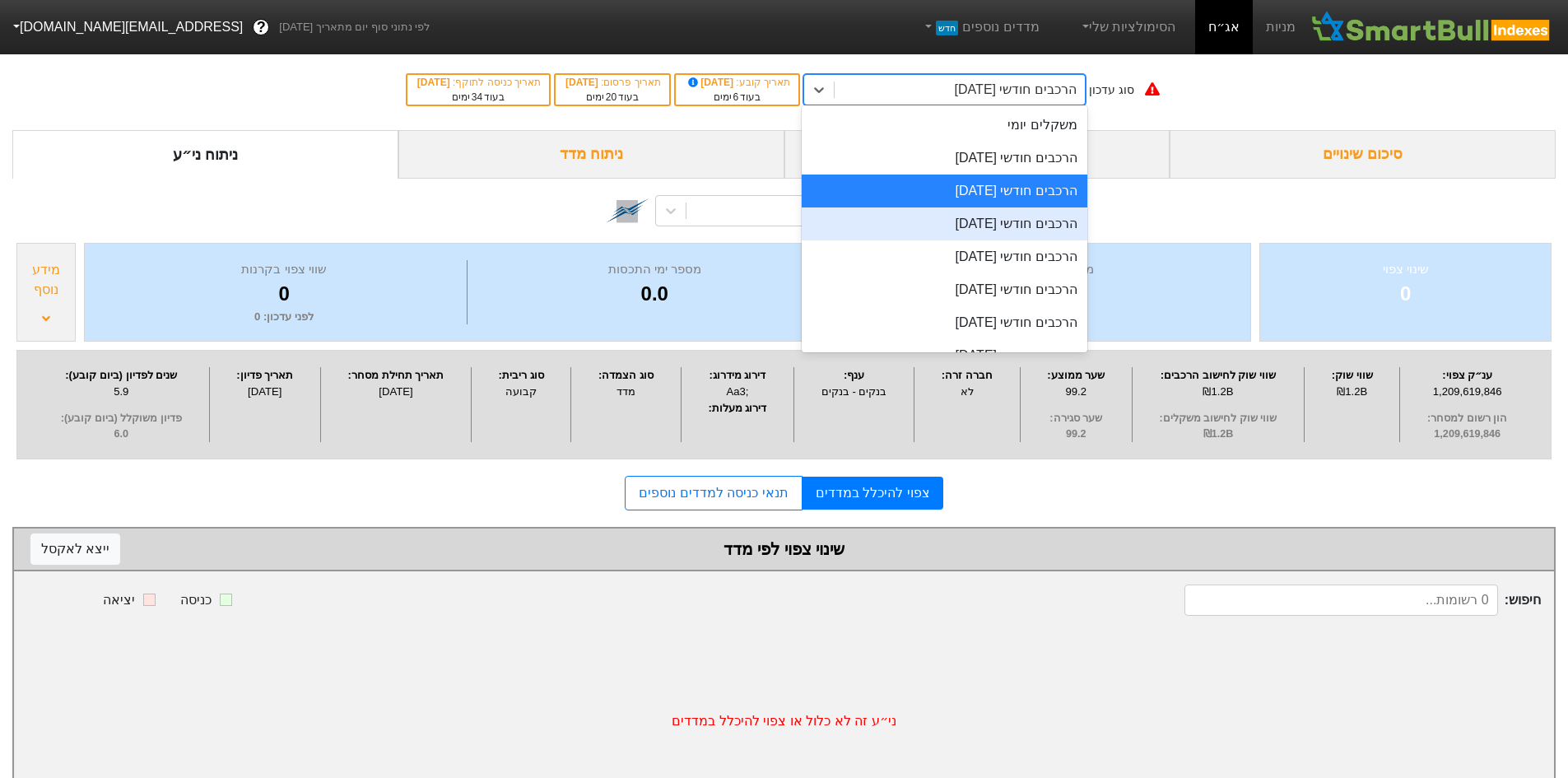
click at [944, 227] on div "הרכבים חודשי [DATE]" at bounding box center [945, 223] width 286 height 33
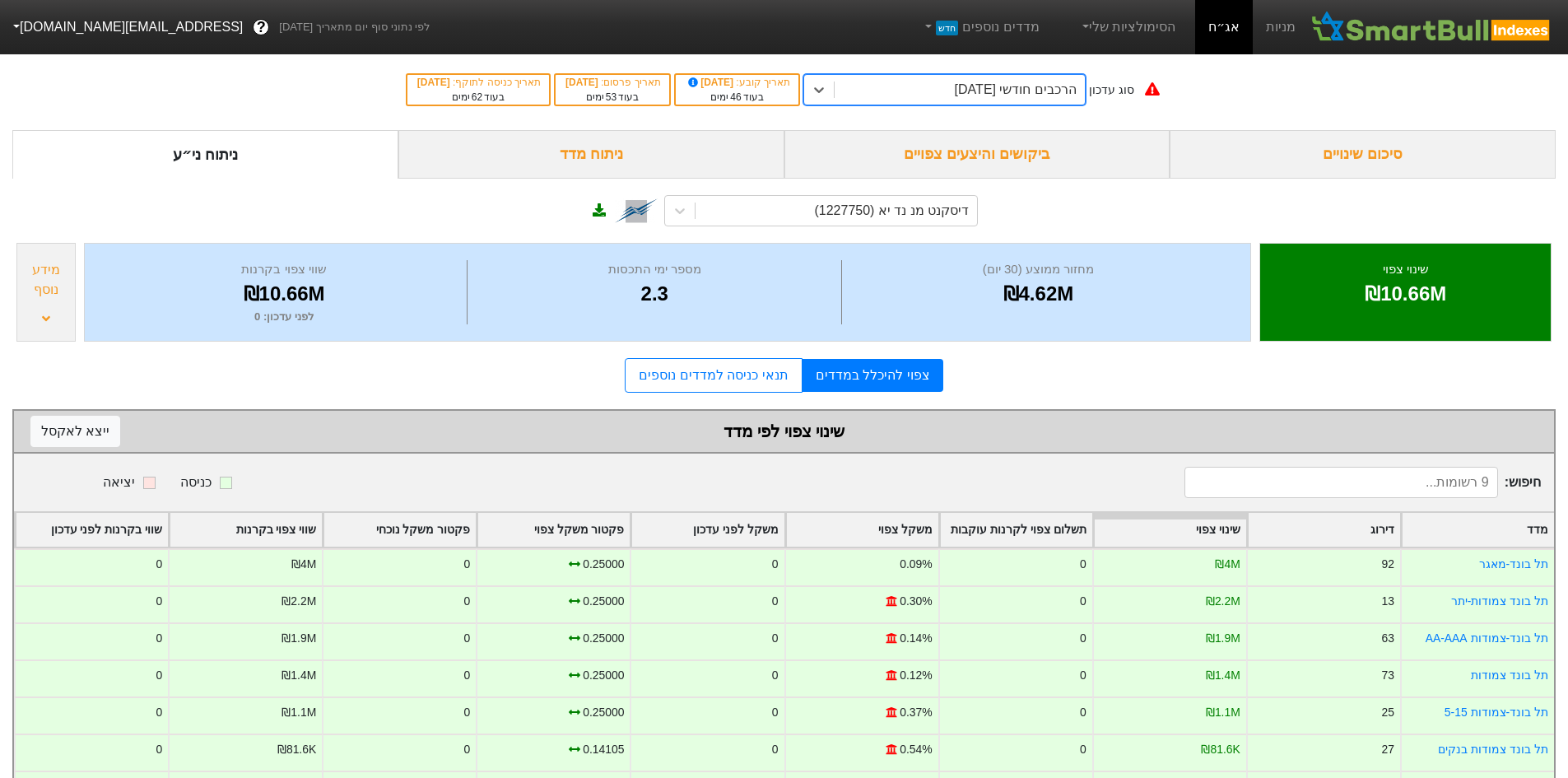
scroll to position [134, 0]
